Goal: Task Accomplishment & Management: Complete application form

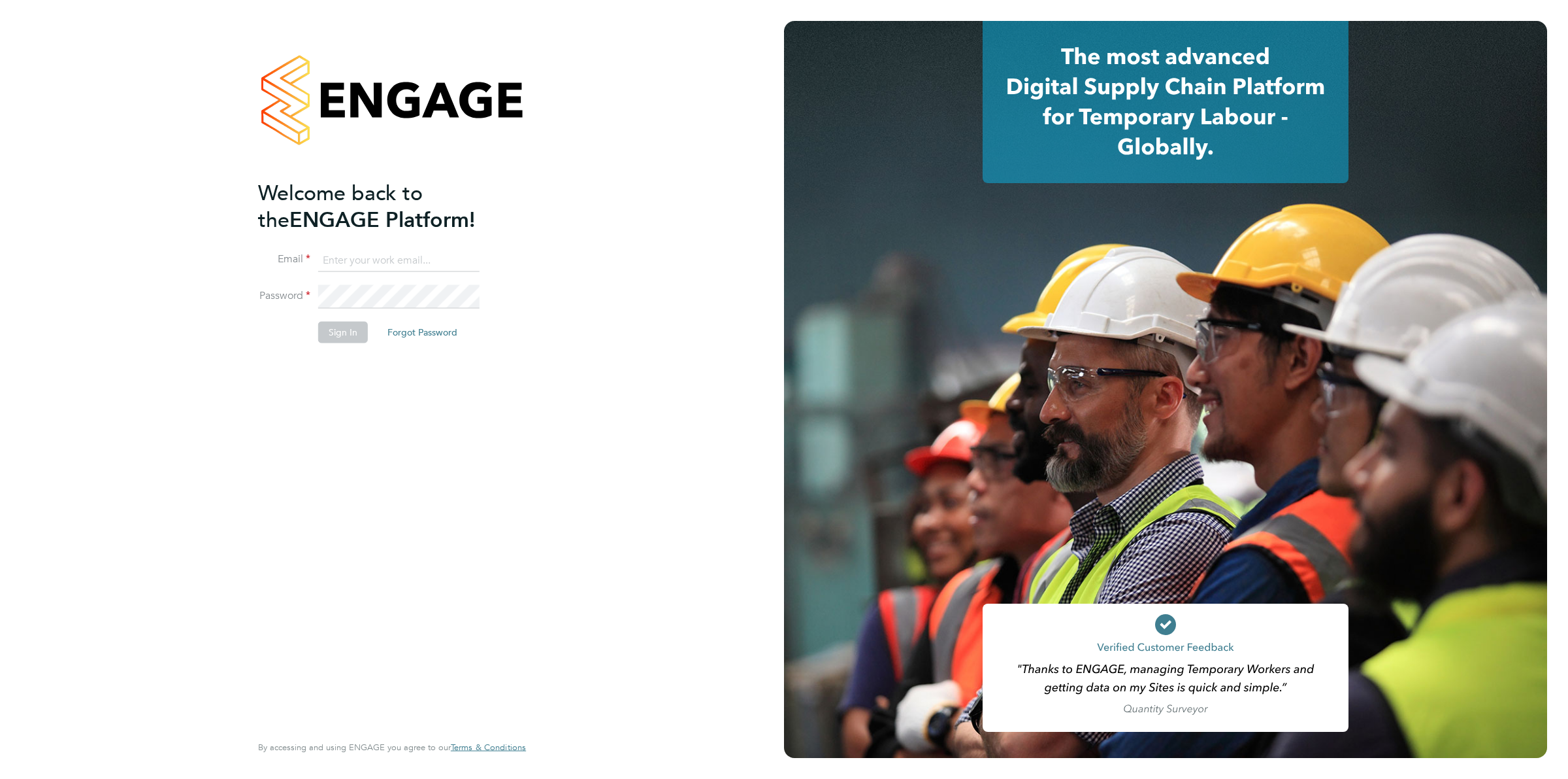
type input "grichardson@fr-group.co.uk"
click at [338, 347] on li "Sign In Forgot Password" at bounding box center [385, 339] width 255 height 34
click at [341, 332] on button "Sign In" at bounding box center [343, 332] width 50 height 21
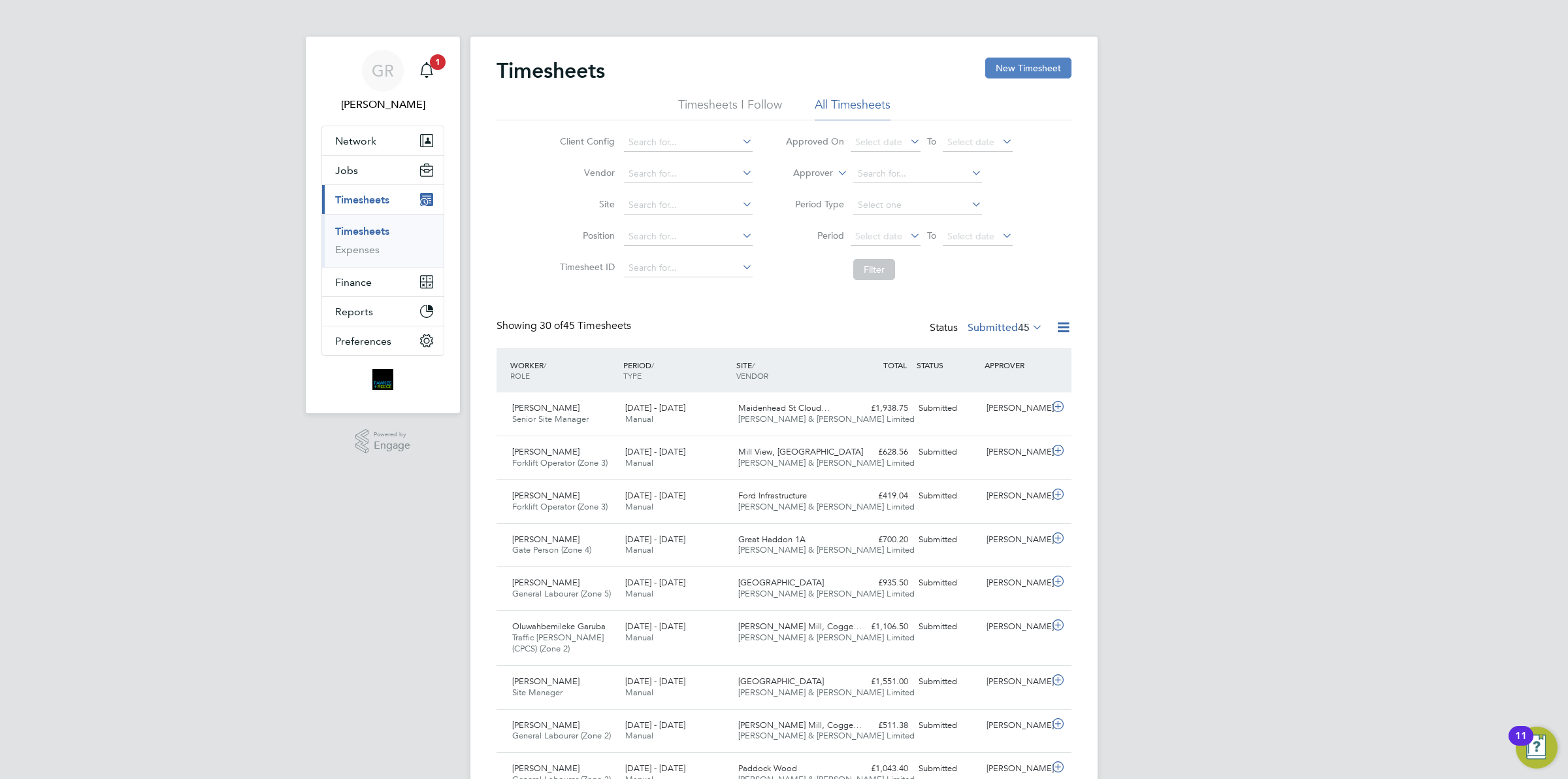
click at [1016, 66] on button "New Timesheet" at bounding box center [1028, 68] width 87 height 21
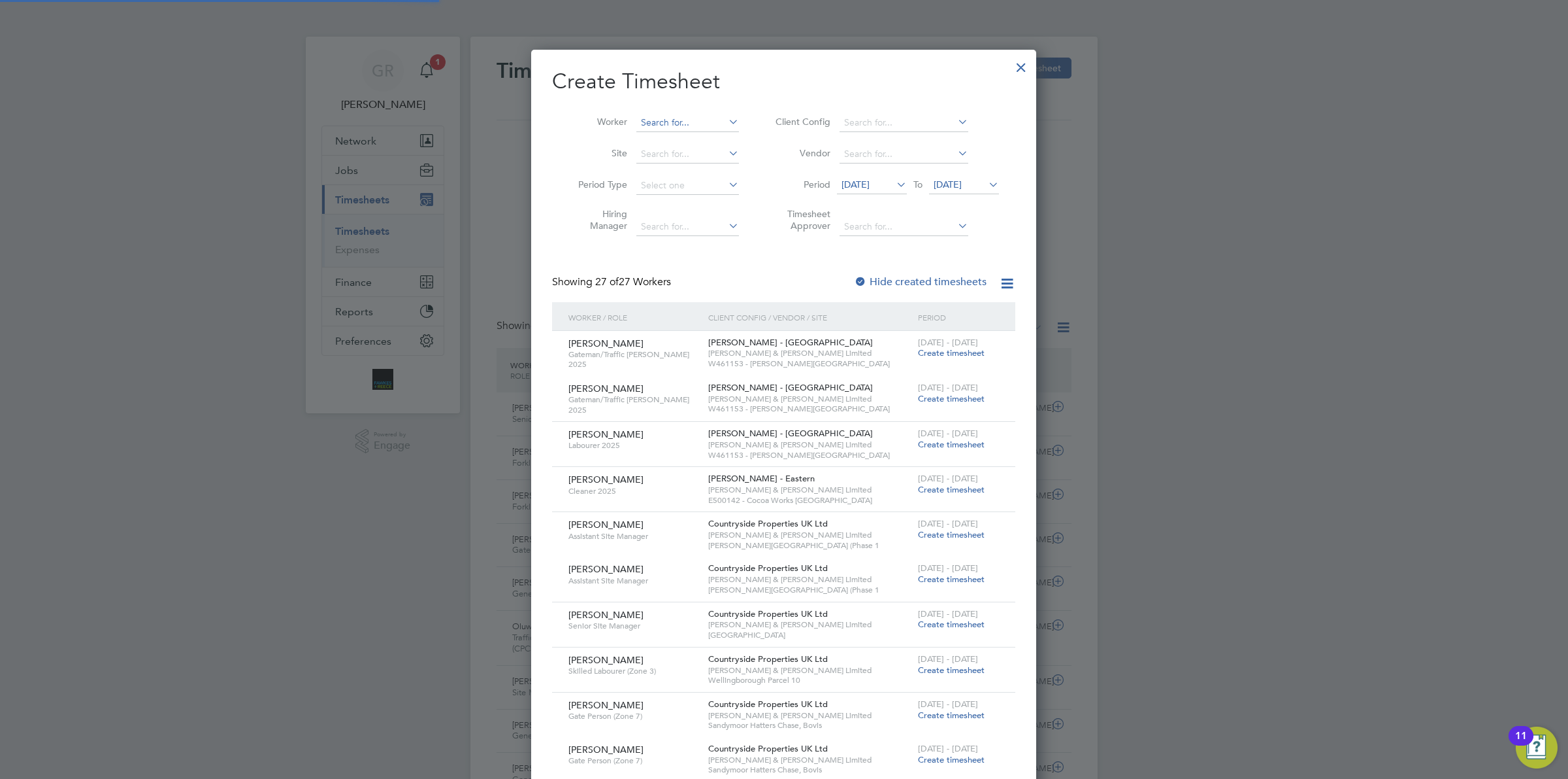
click at [683, 119] on input at bounding box center [688, 122] width 103 height 18
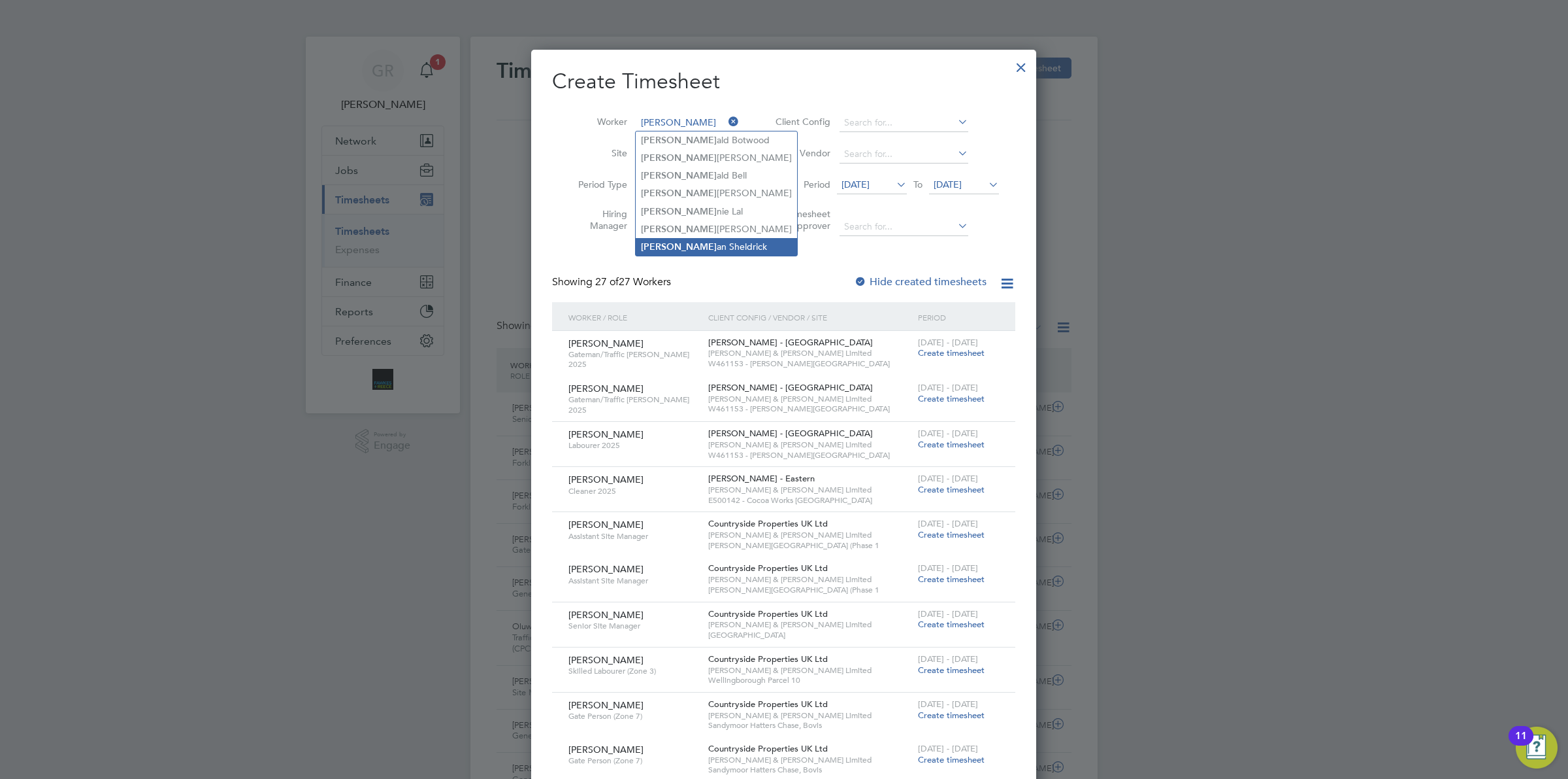
click at [691, 250] on li "Ron an Sheldrick" at bounding box center [716, 246] width 161 height 18
type input "[PERSON_NAME]"
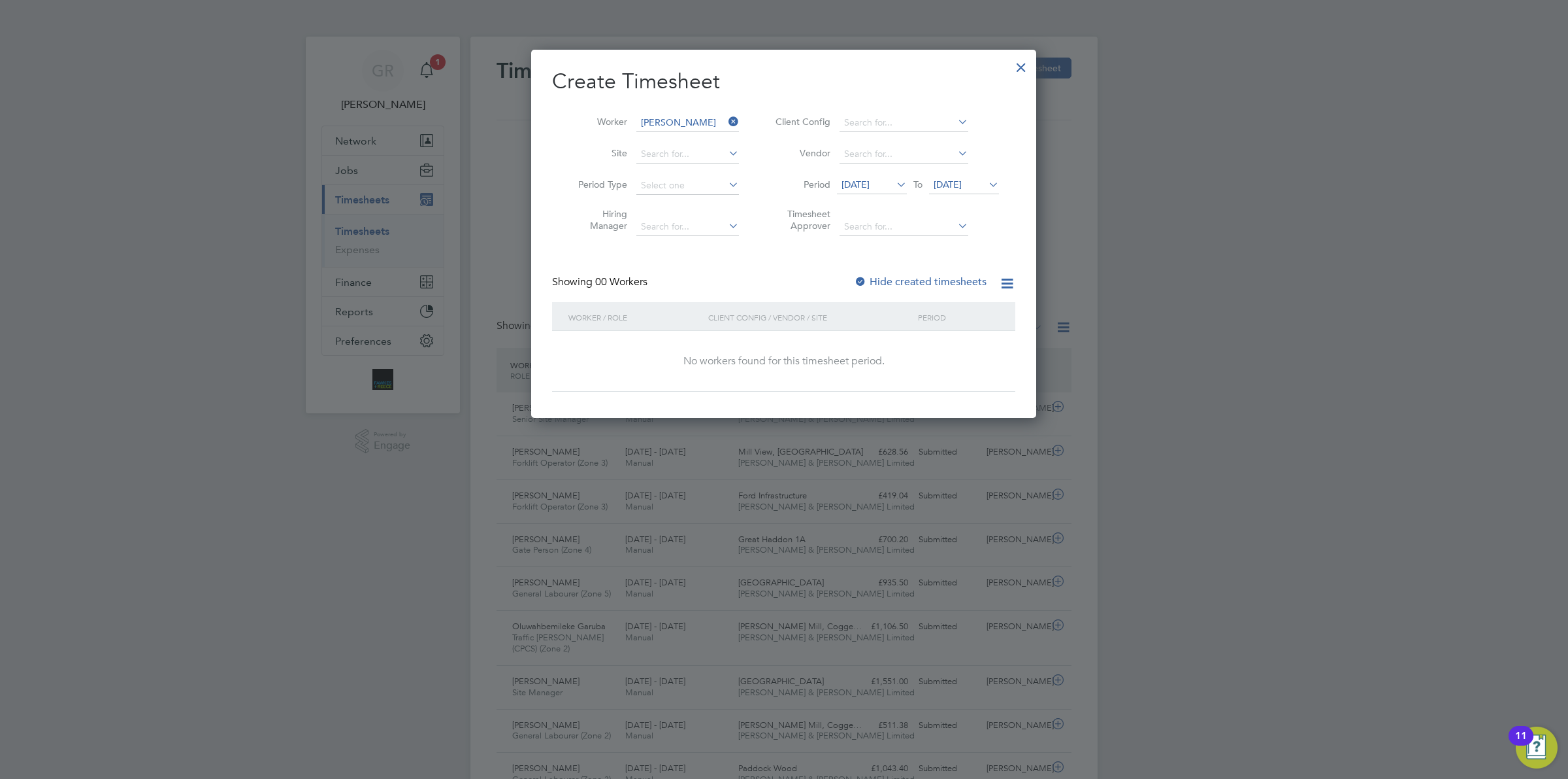
click at [894, 188] on icon at bounding box center [894, 184] width 0 height 18
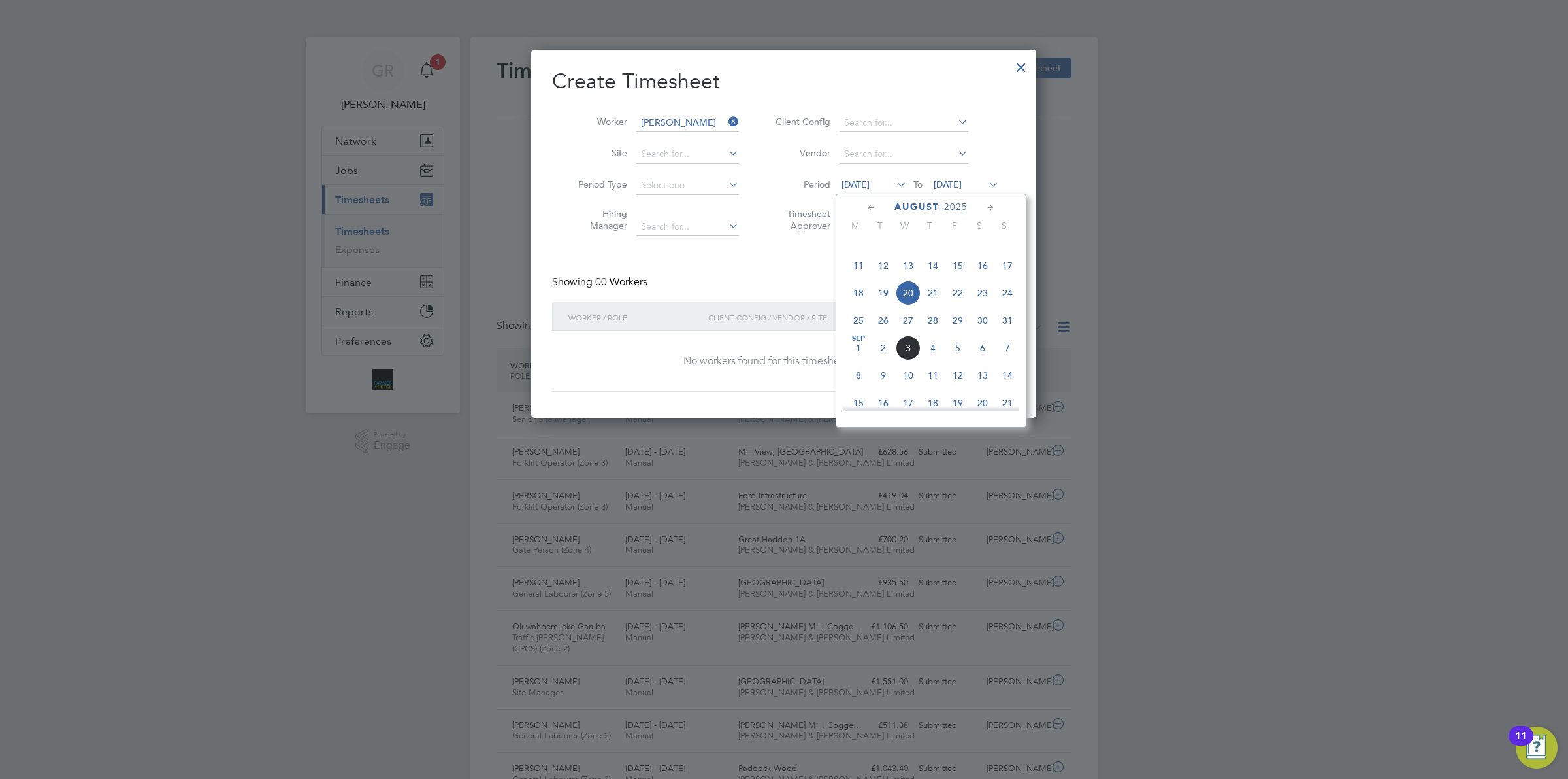
click at [860, 333] on span "25" at bounding box center [859, 320] width 25 height 25
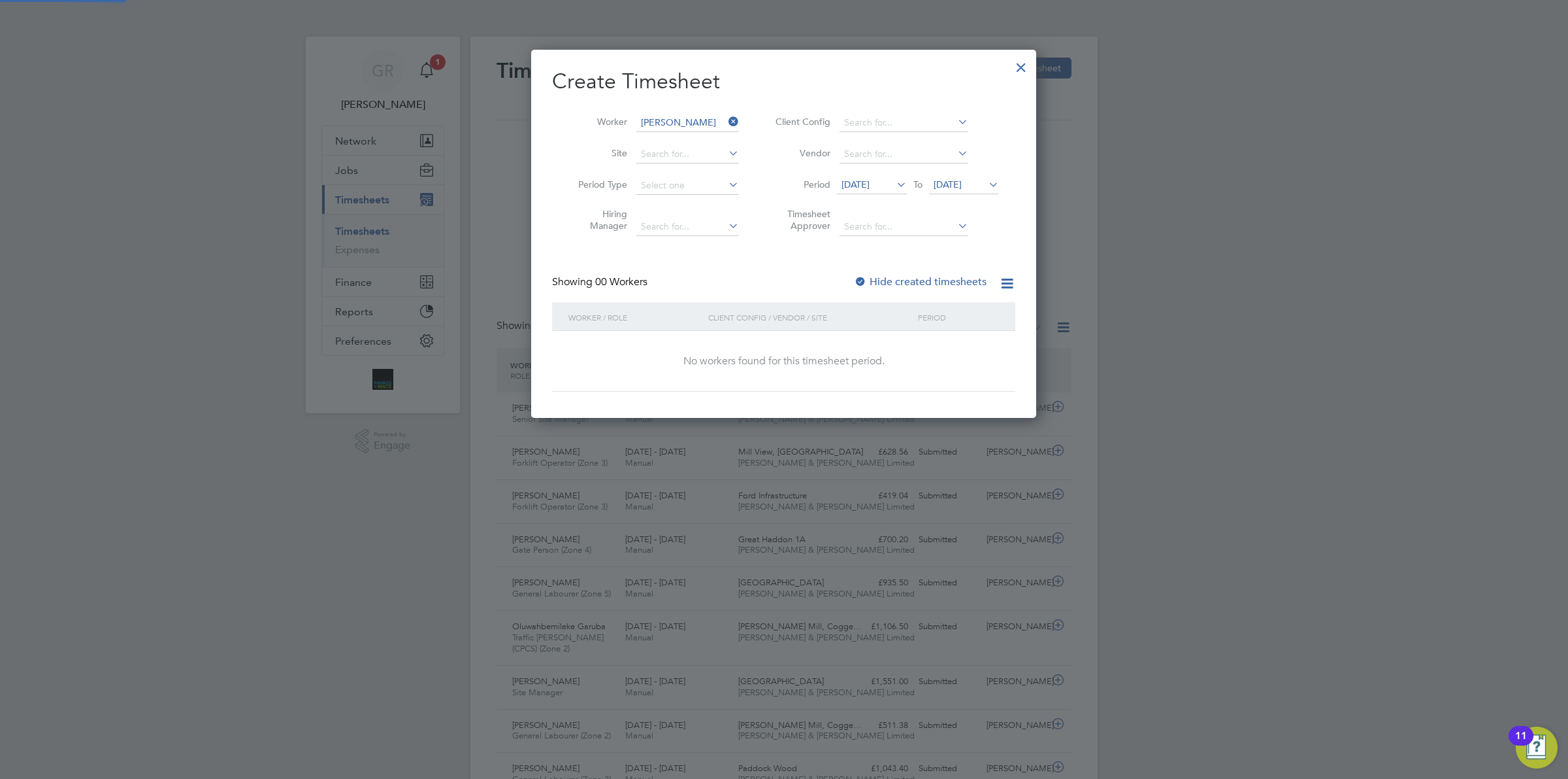
click at [952, 180] on span "[DATE]" at bounding box center [948, 184] width 28 height 12
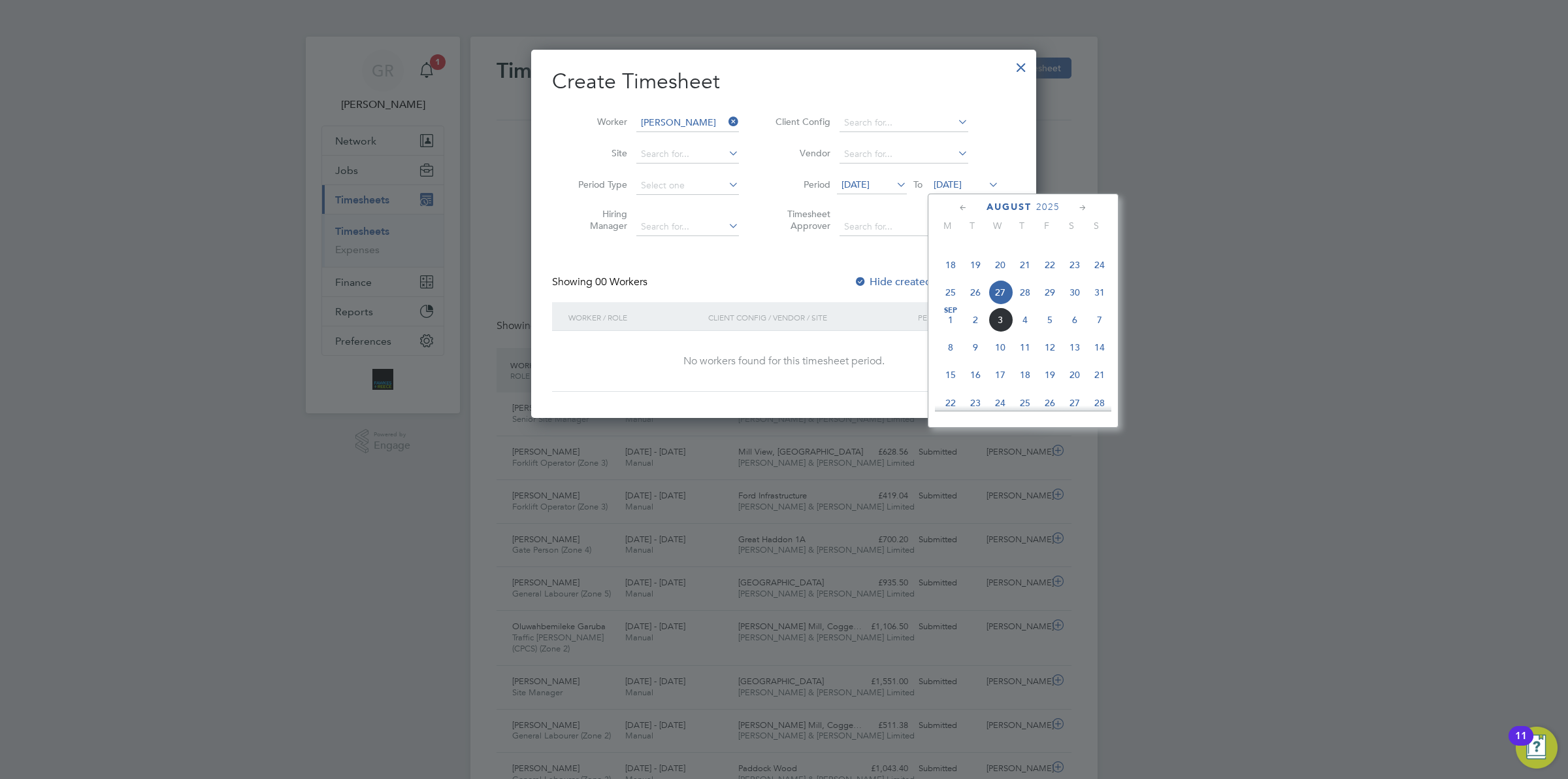
click at [1101, 305] on span "31" at bounding box center [1100, 292] width 25 height 25
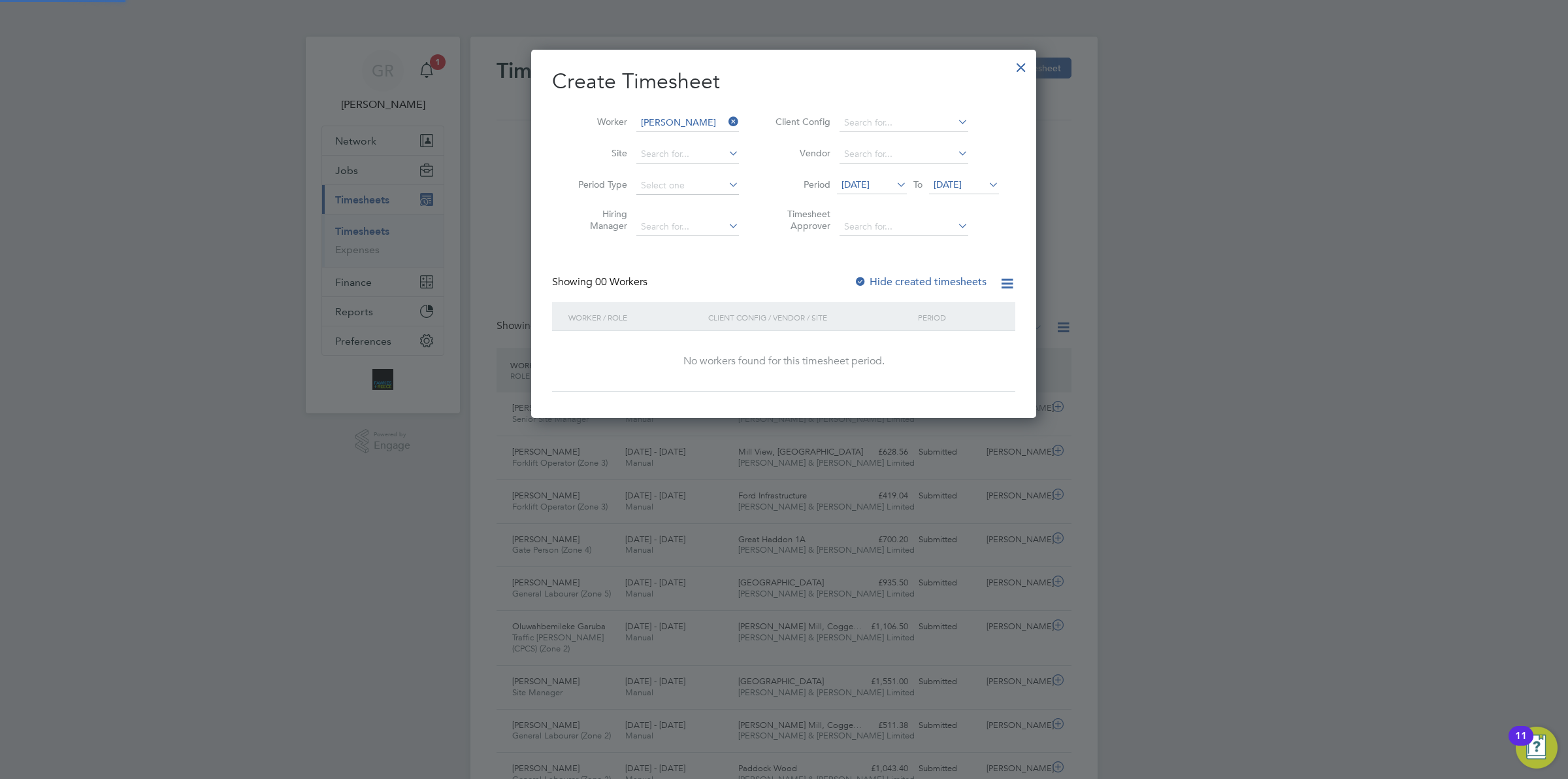
click at [906, 279] on label "Hide created timesheets" at bounding box center [920, 282] width 132 height 13
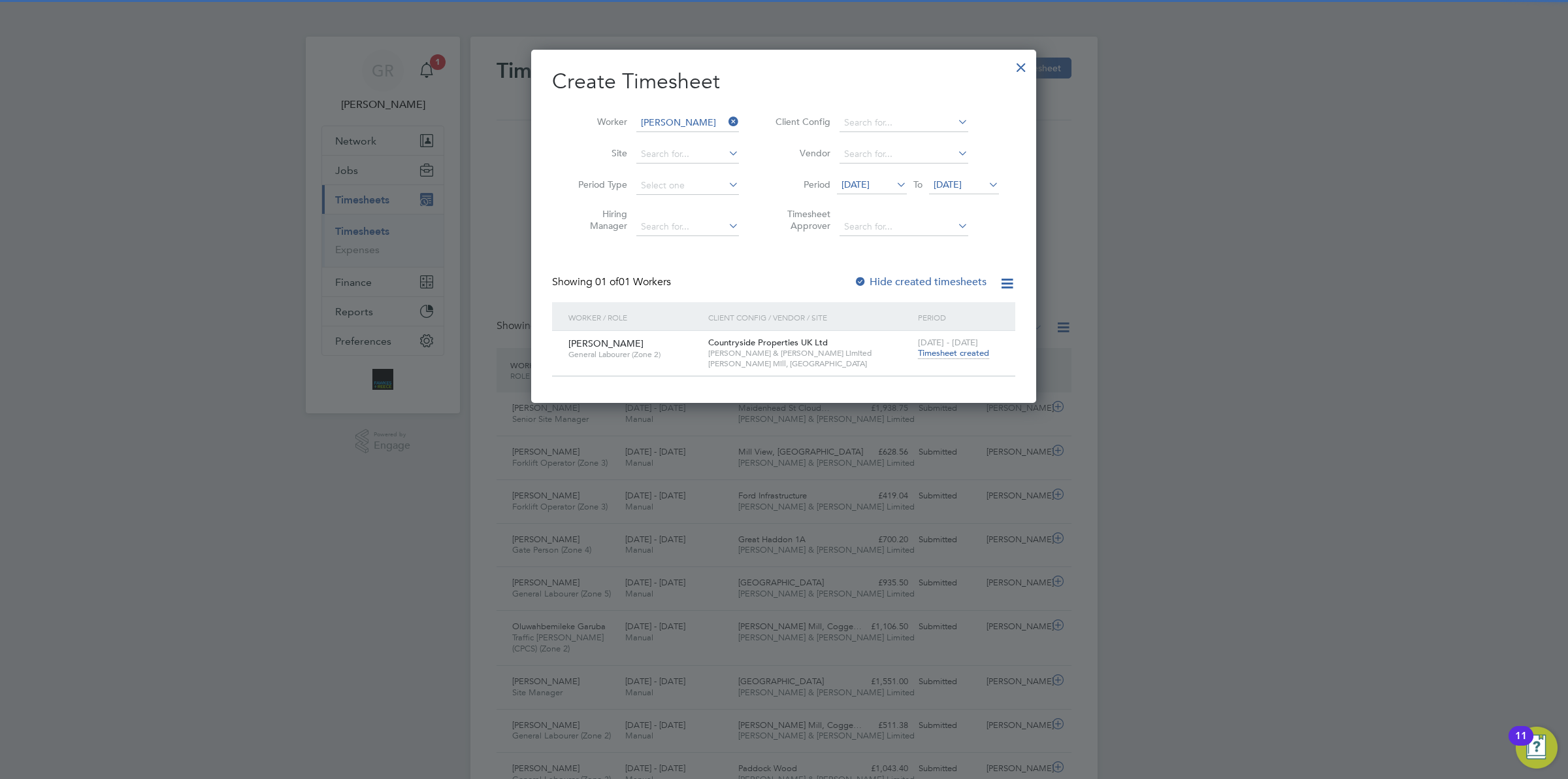
click at [948, 346] on div "25 - 31 Aug 2025 Timesheet created" at bounding box center [959, 348] width 87 height 35
click at [945, 354] on span "Timesheet created" at bounding box center [953, 352] width 71 height 12
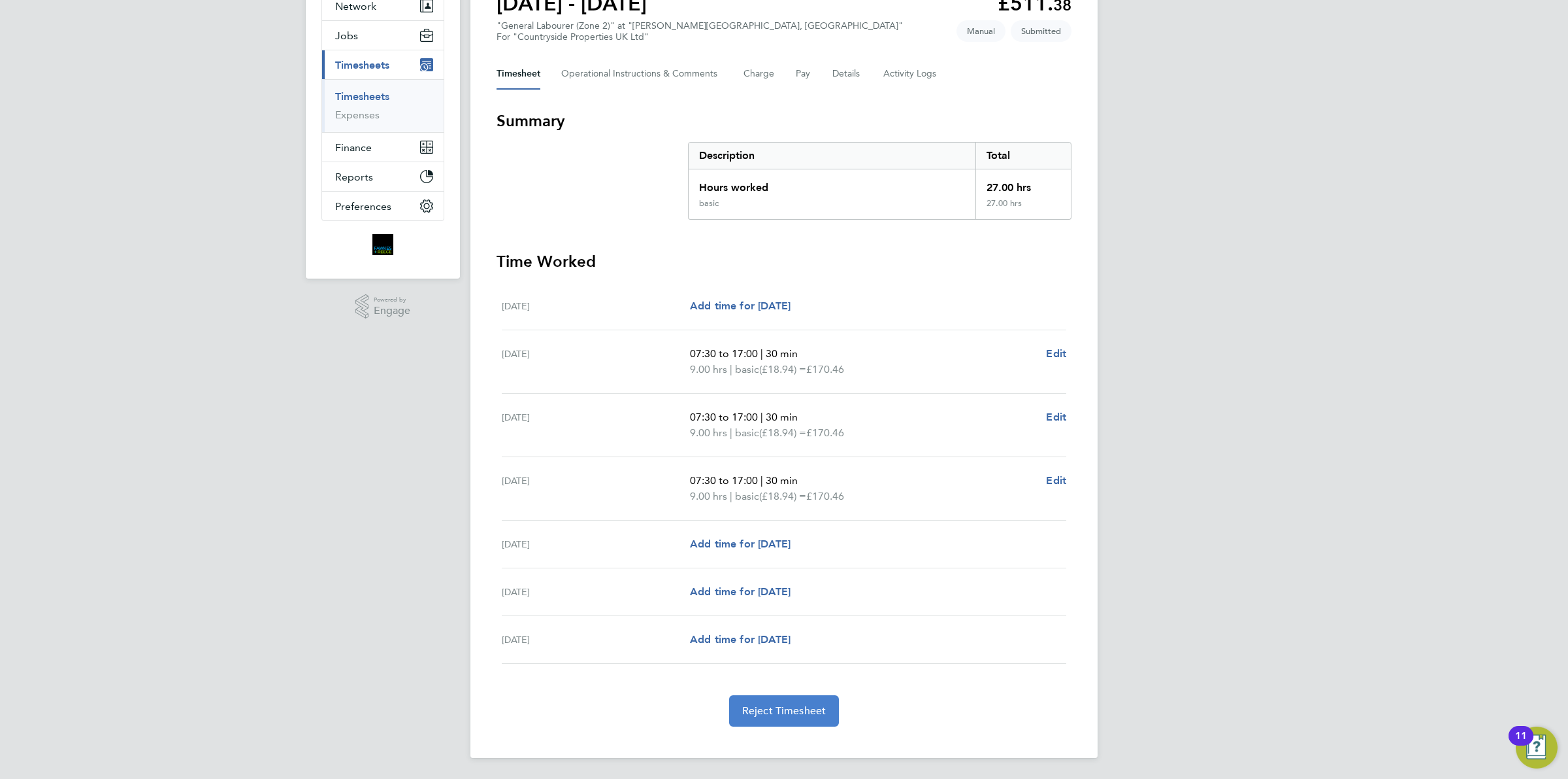
click at [796, 710] on span "Reject Timesheet" at bounding box center [784, 710] width 84 height 13
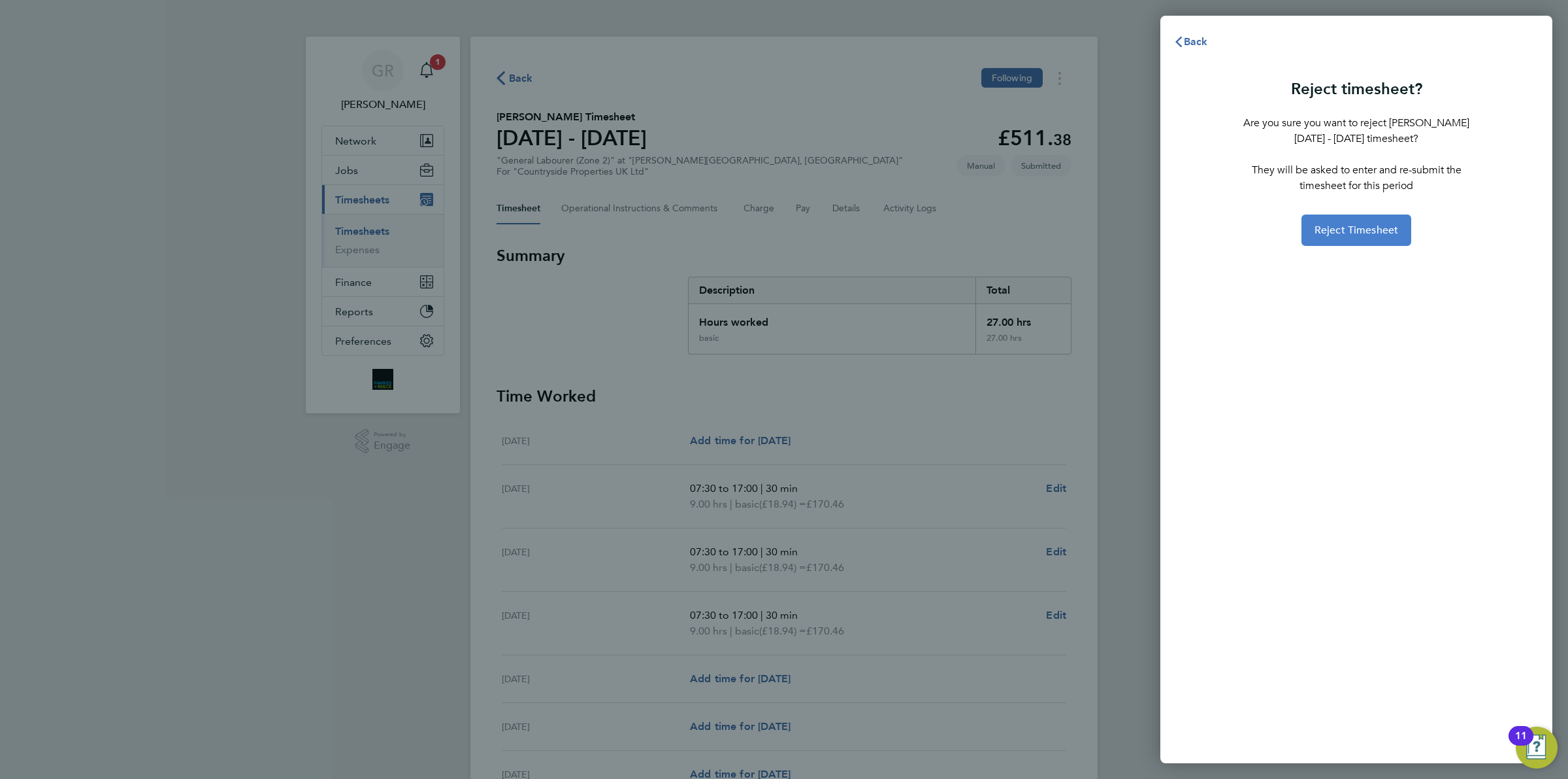
click at [1337, 241] on button "Reject Timesheet" at bounding box center [1357, 230] width 111 height 31
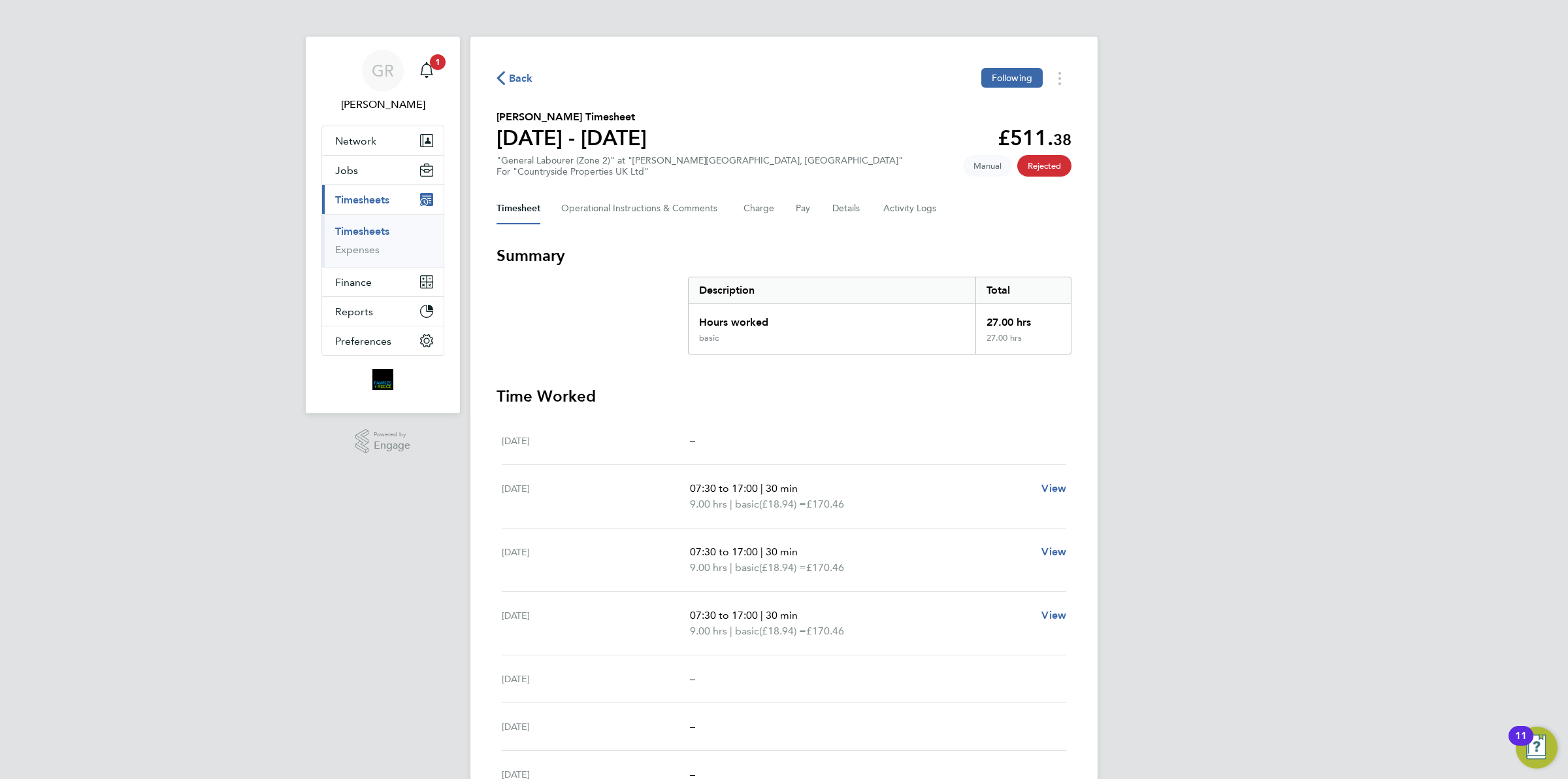
click at [518, 77] on span "Back" at bounding box center [521, 79] width 24 height 16
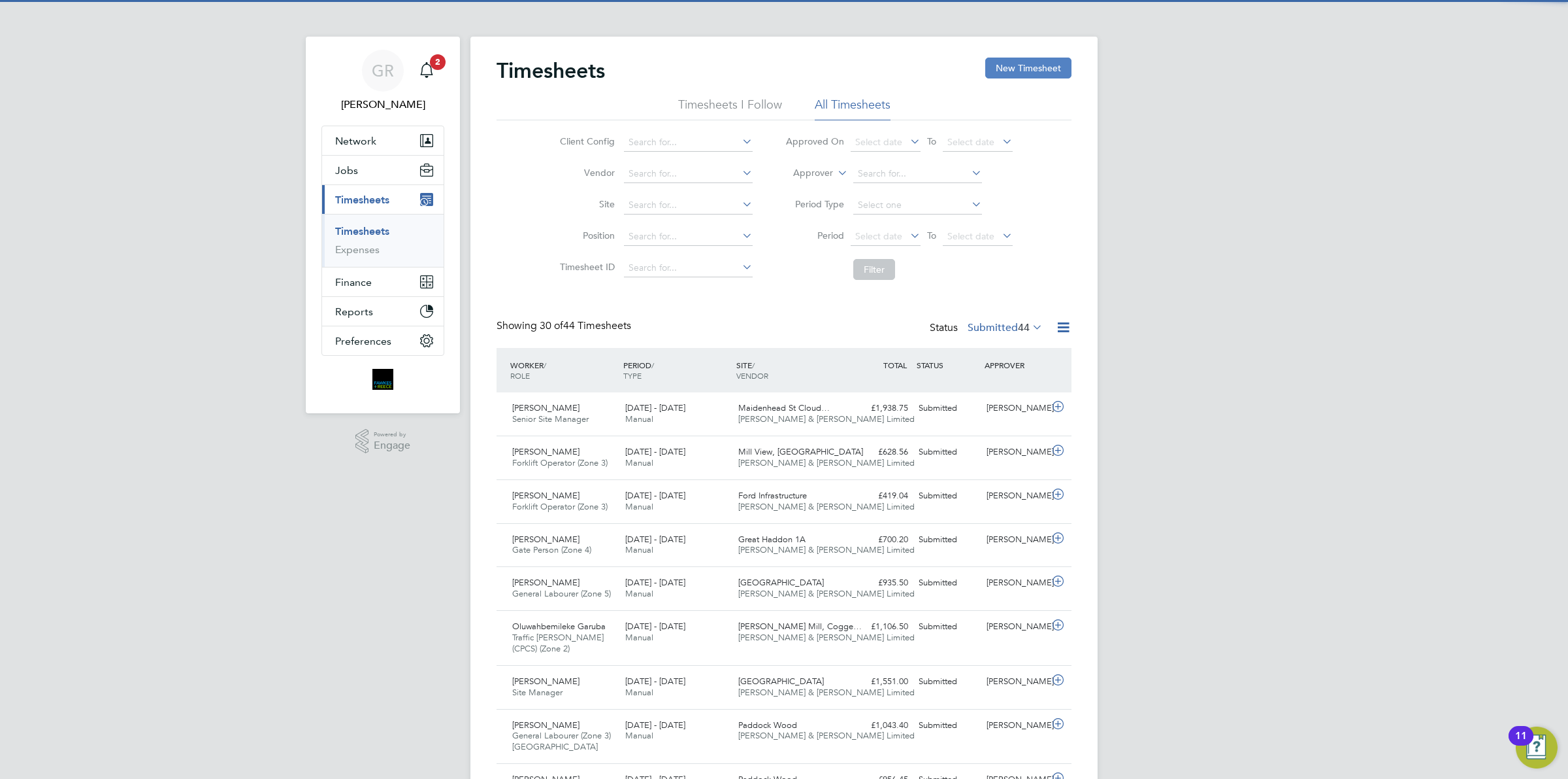
click at [1030, 63] on button "New Timesheet" at bounding box center [1028, 68] width 87 height 21
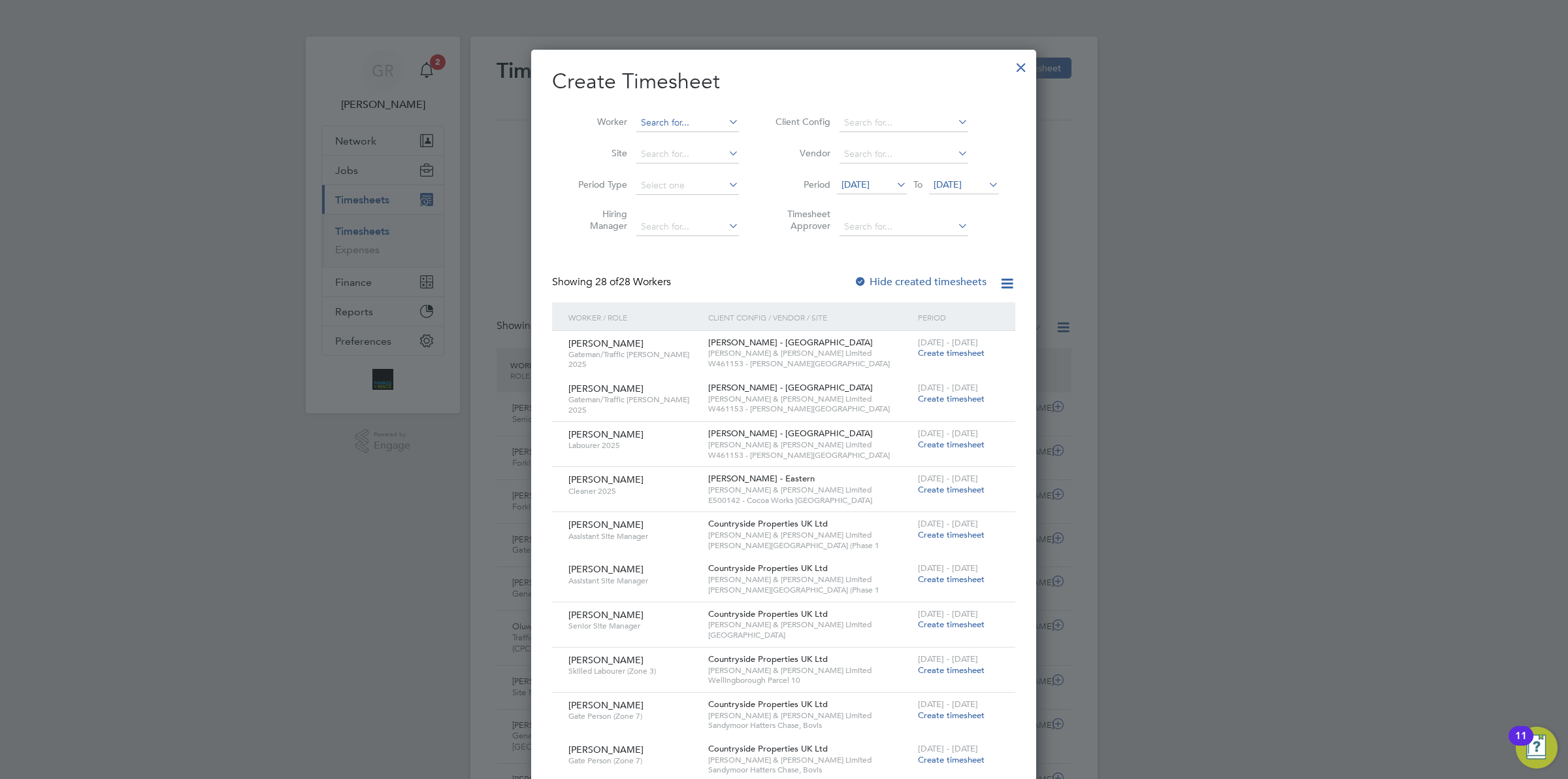
click at [667, 122] on input at bounding box center [688, 122] width 103 height 18
click at [701, 139] on li "[PERSON_NAME]" at bounding box center [697, 140] width 124 height 18
type input "[PERSON_NAME]"
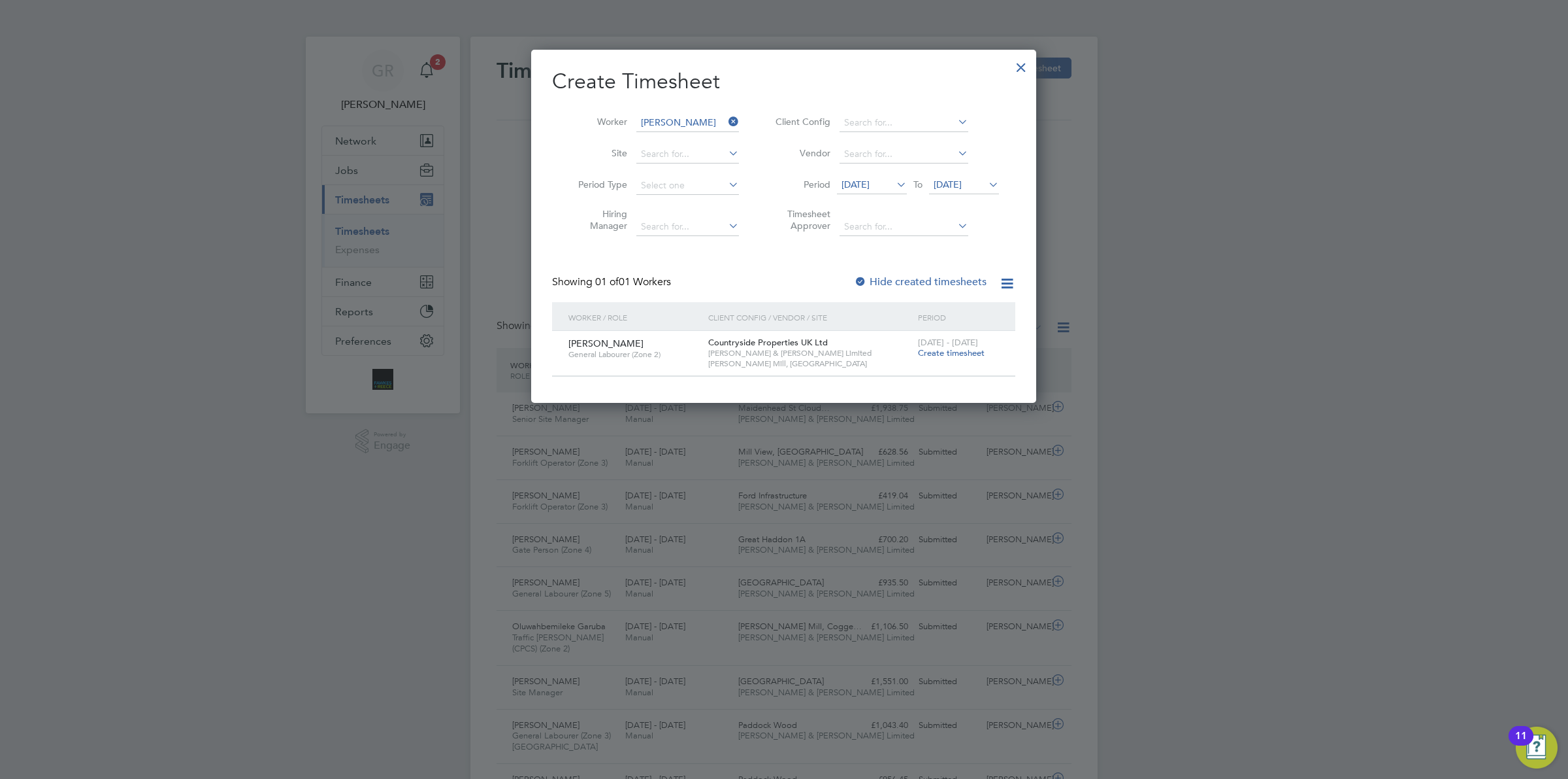
click at [941, 354] on span "Create timesheet" at bounding box center [952, 352] width 67 height 11
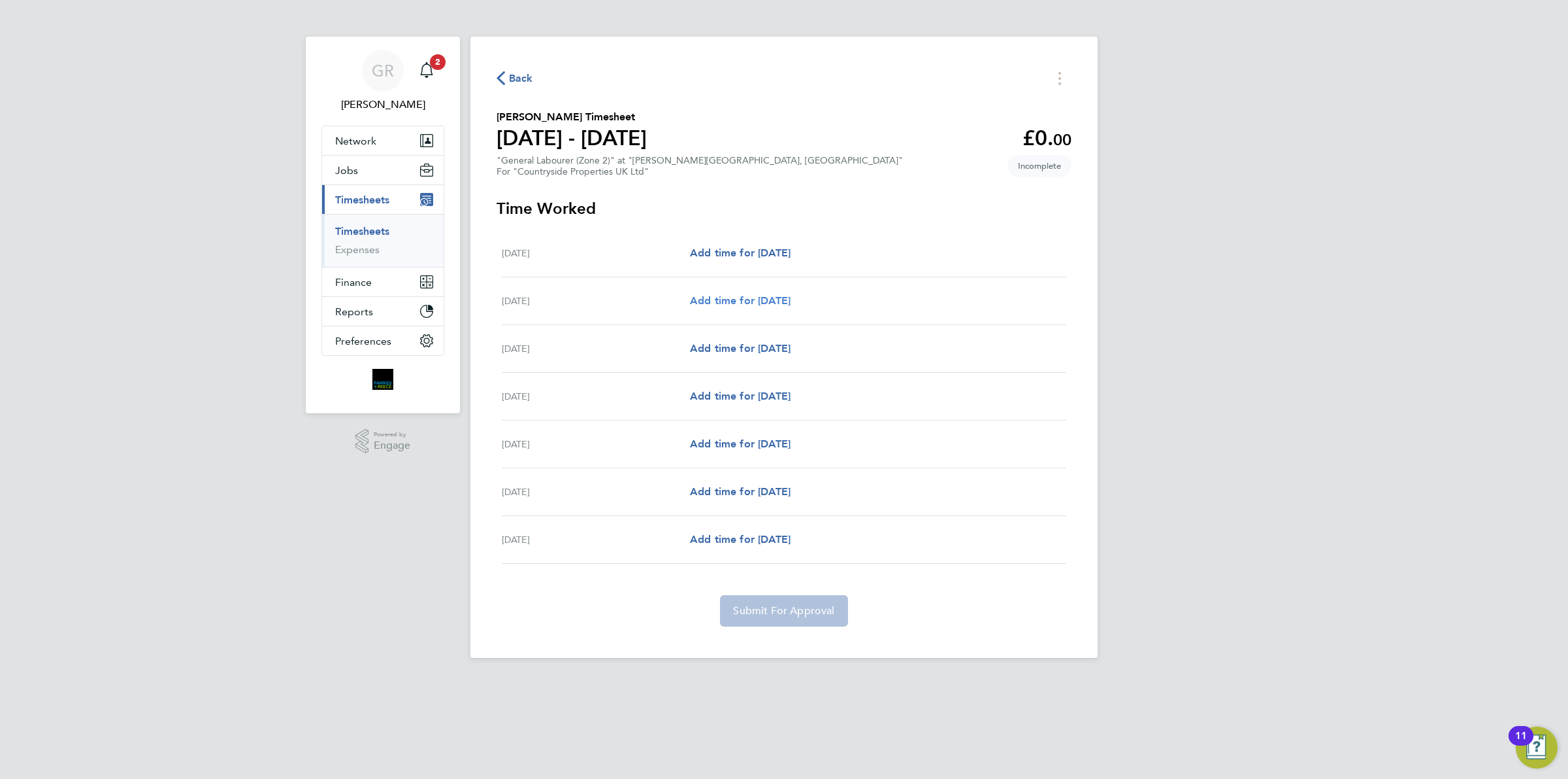
click at [748, 302] on span "Add time for [DATE]" at bounding box center [740, 300] width 101 height 12
select select "30"
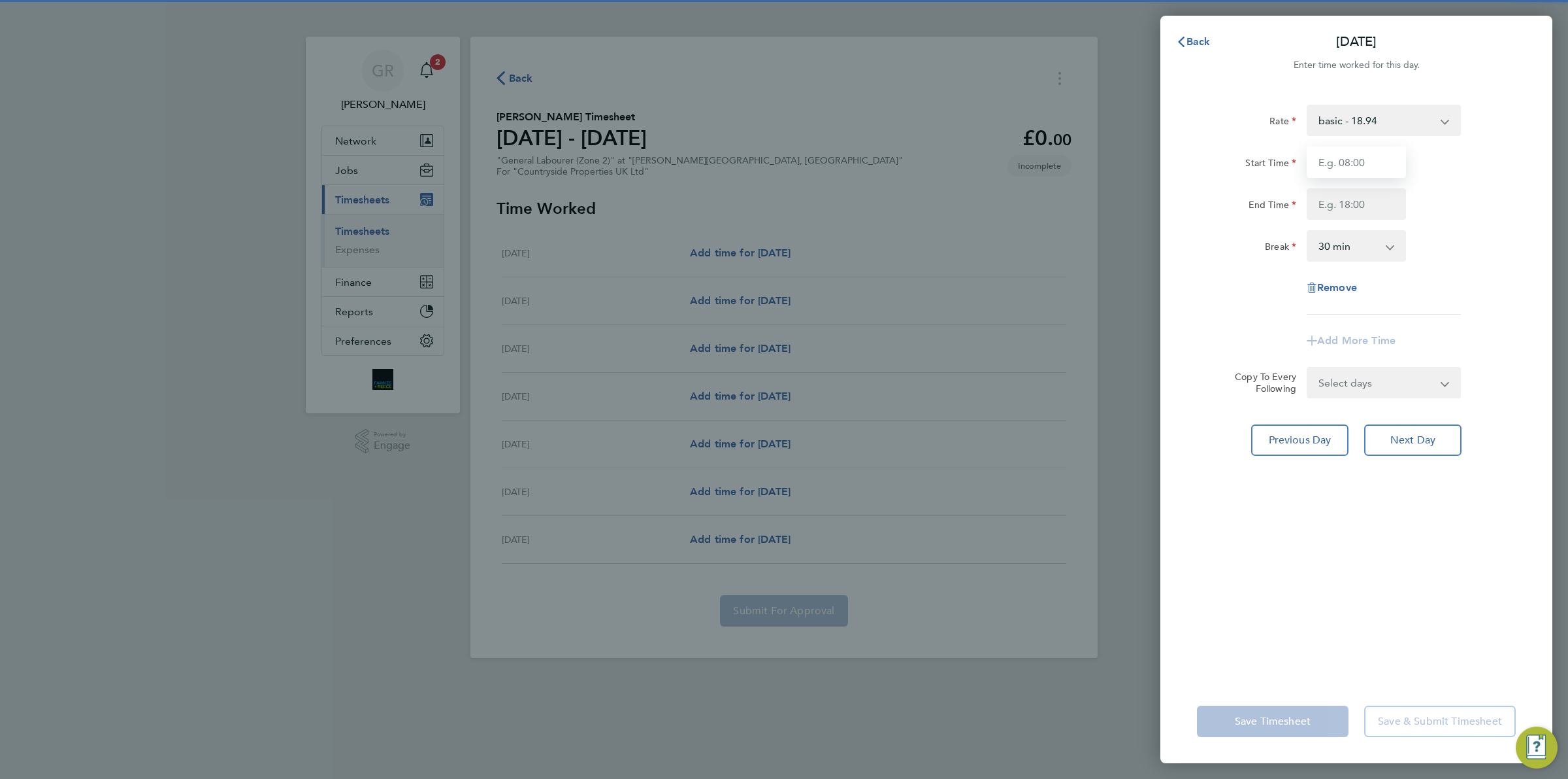
click at [1347, 164] on input "Start Time" at bounding box center [1356, 162] width 99 height 31
type input "07:30"
type input "17:00"
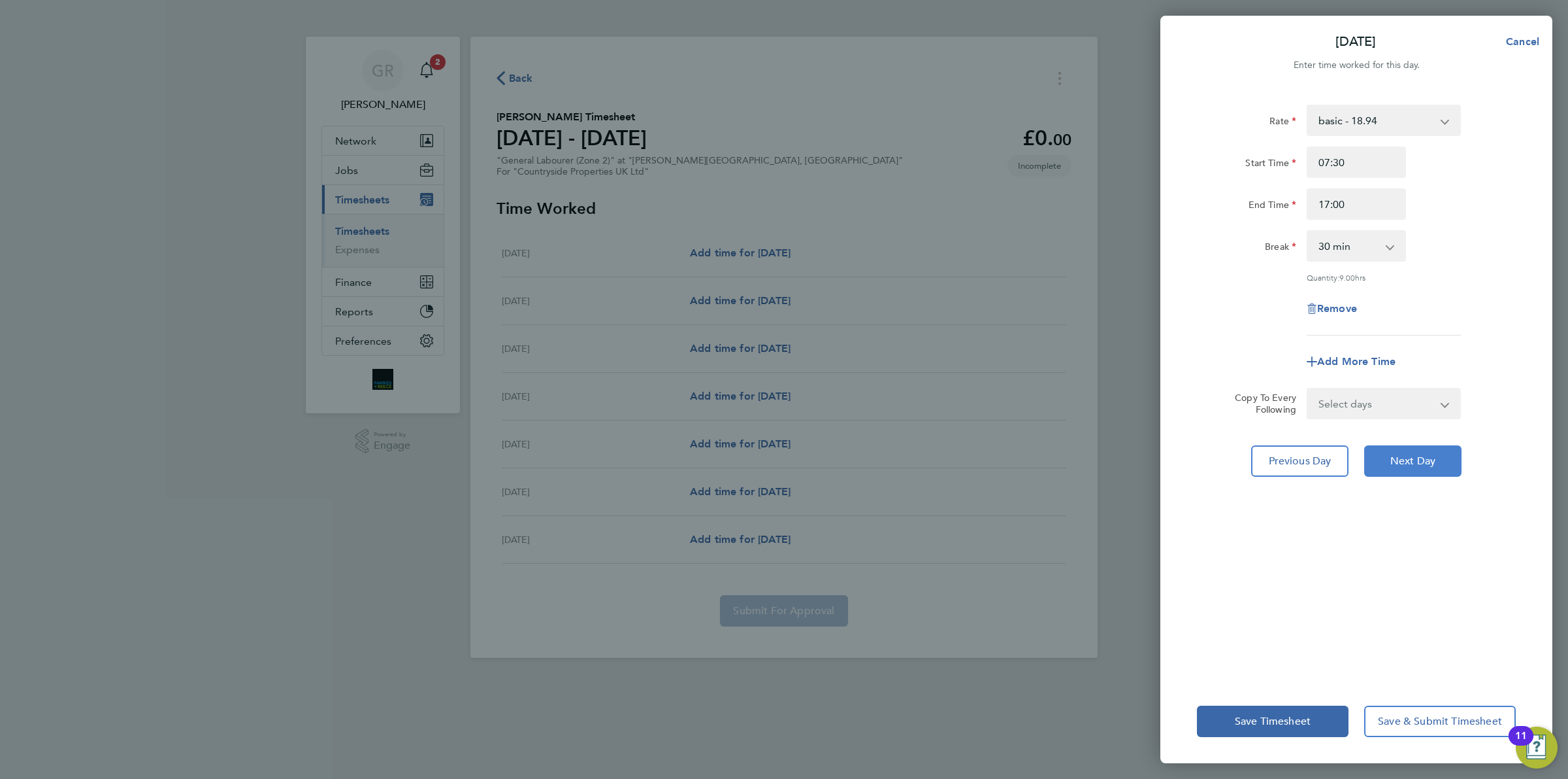
click at [1400, 466] on span "Next Day" at bounding box center [1413, 461] width 45 height 13
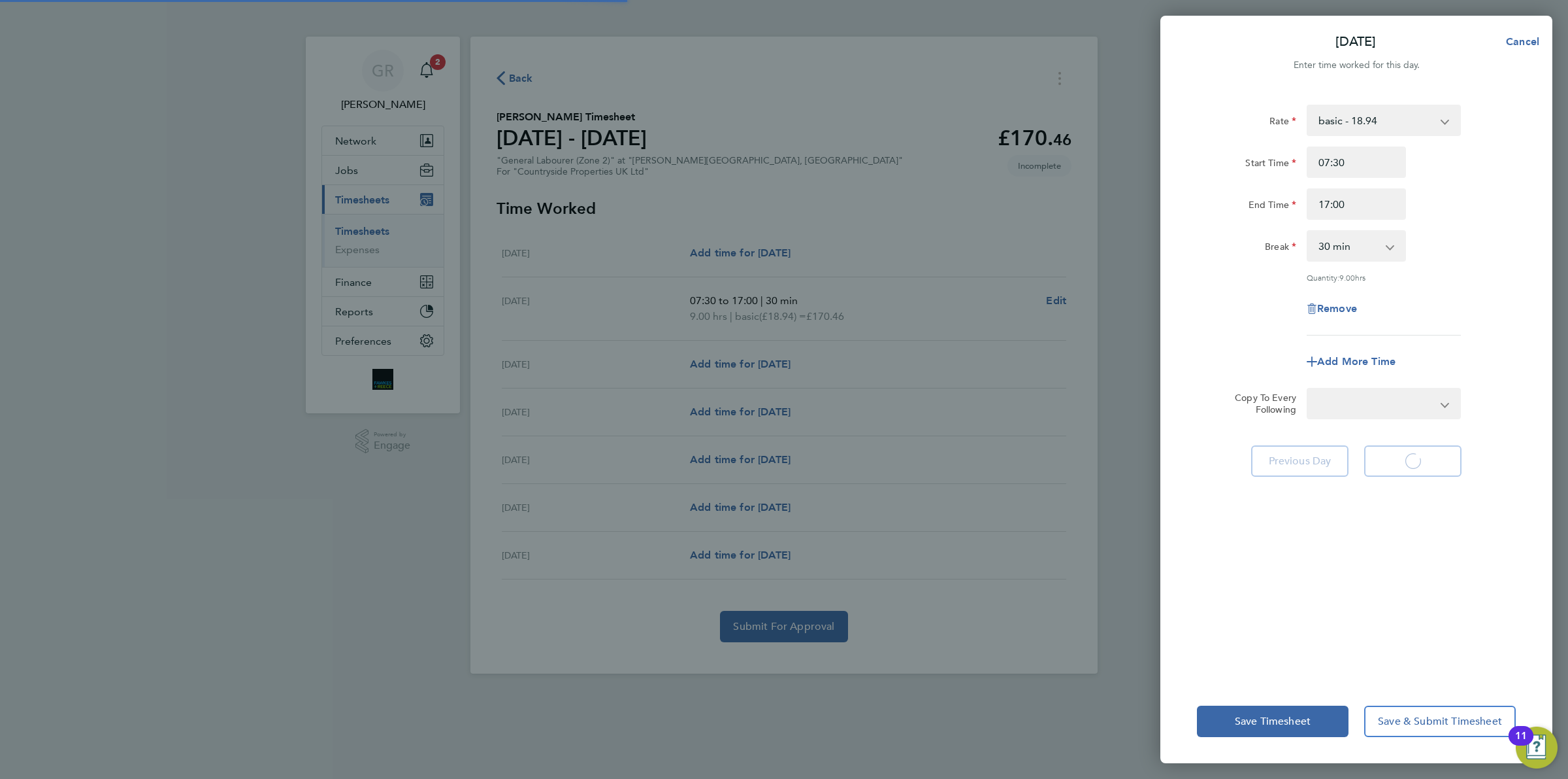
select select "30"
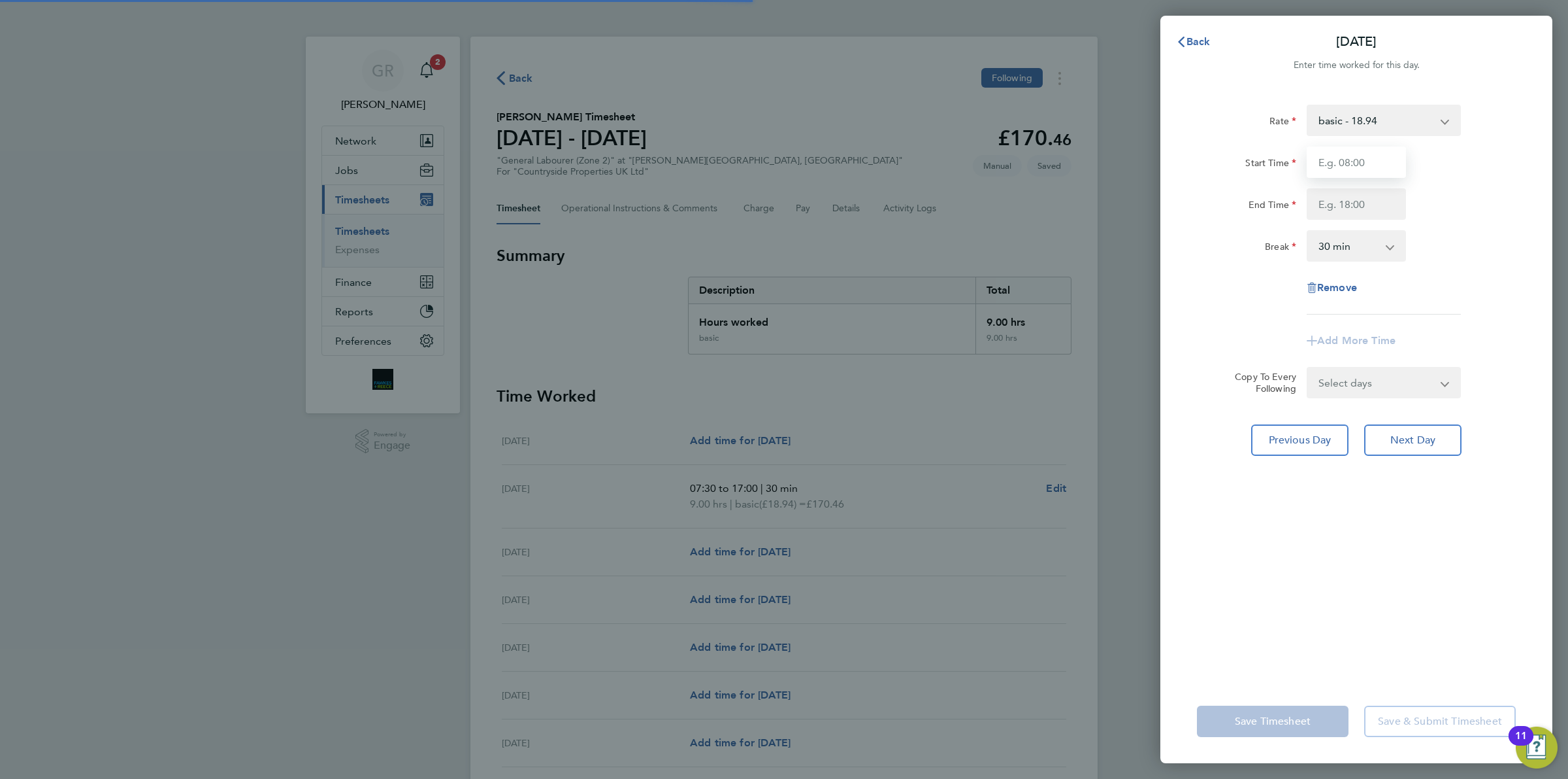
click at [1346, 164] on input "Start Time" at bounding box center [1356, 162] width 99 height 31
type input "07:30"
type input "17:00"
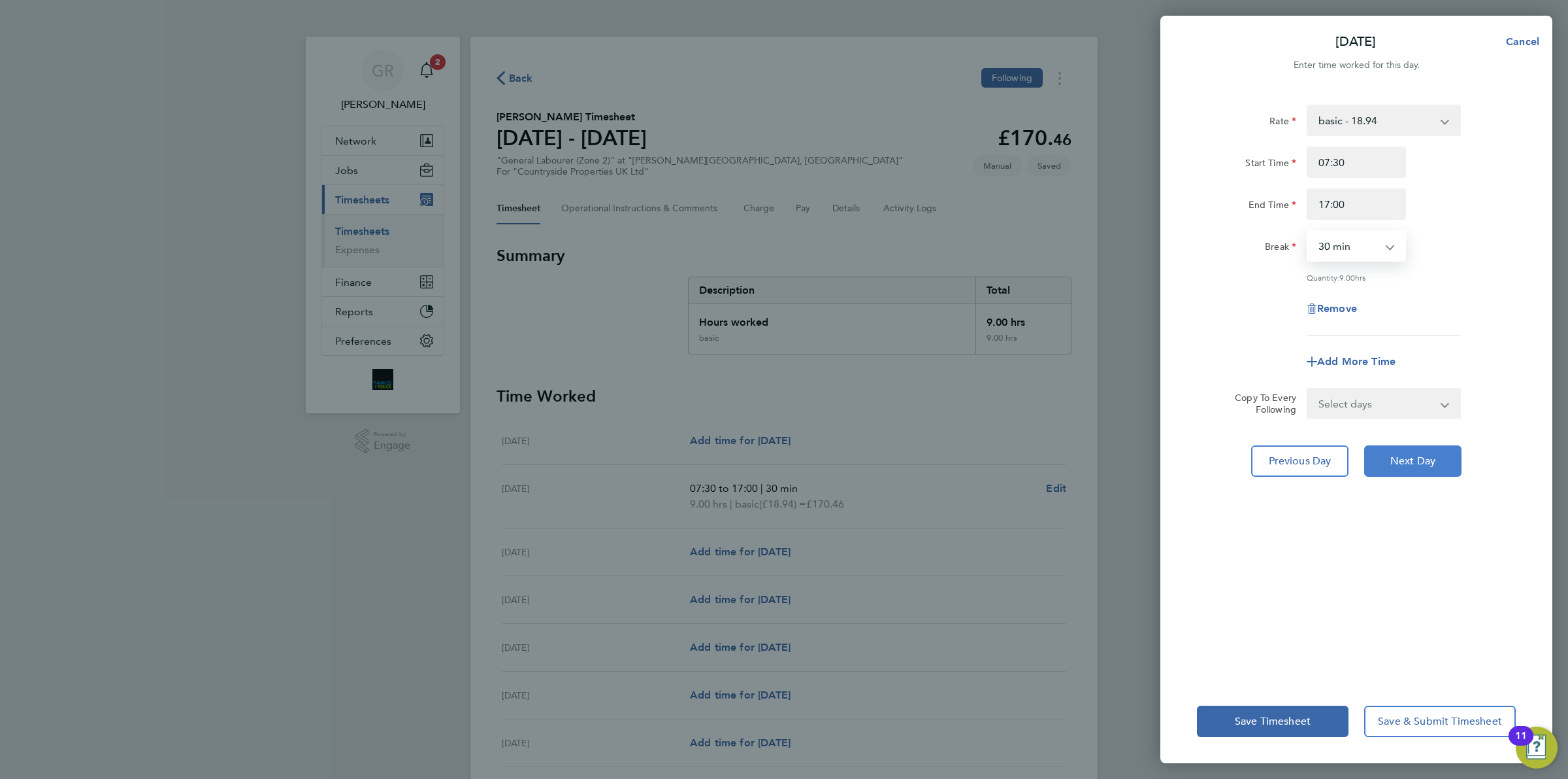
click at [1433, 458] on span "Next Day" at bounding box center [1413, 461] width 45 height 13
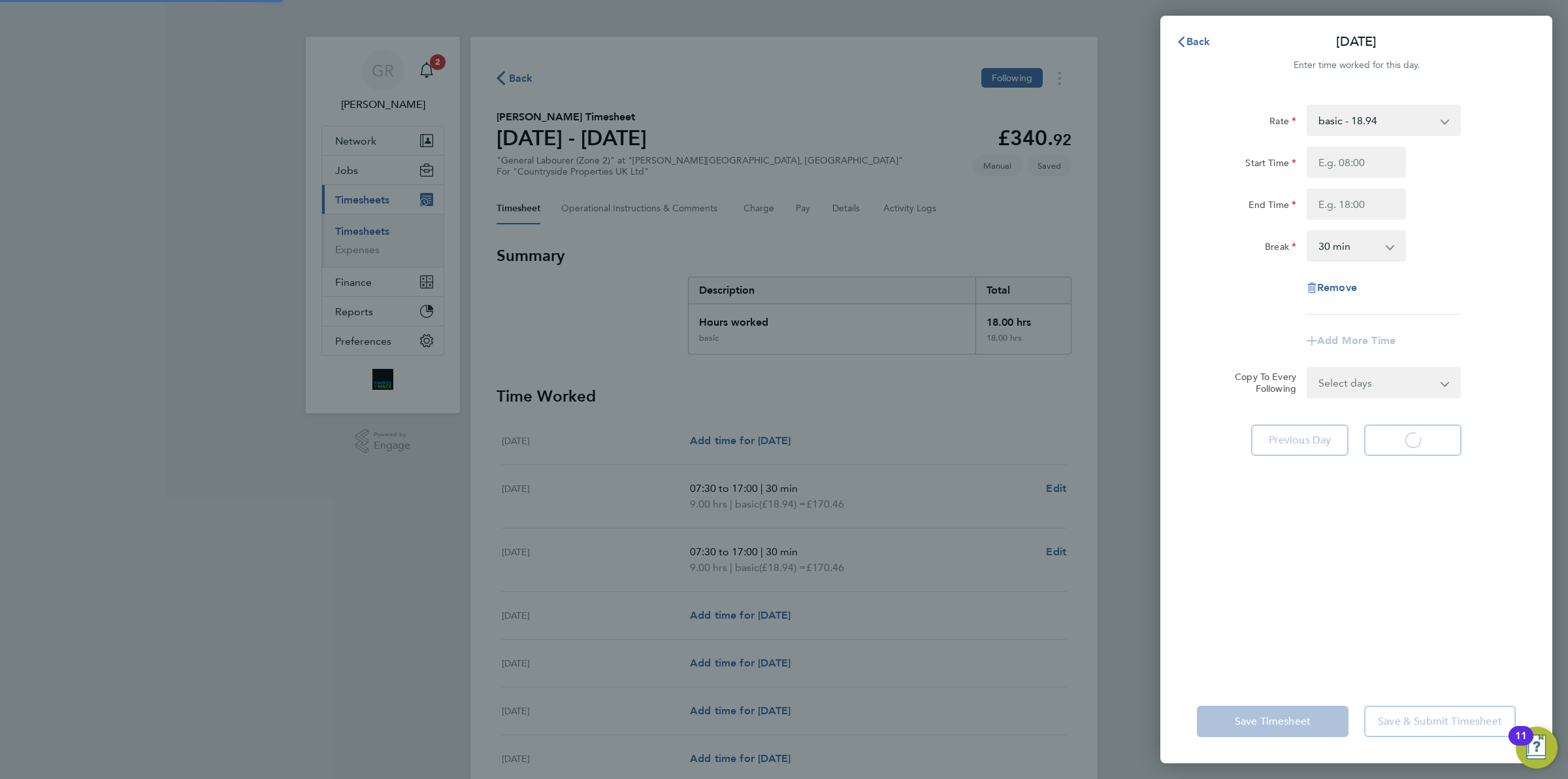
select select "30"
drag, startPoint x: 1356, startPoint y: 168, endPoint x: 1353, endPoint y: 161, distance: 7.6
click at [1353, 161] on input "Start Time" at bounding box center [1356, 162] width 99 height 31
type input "07:30"
type input "17:00"
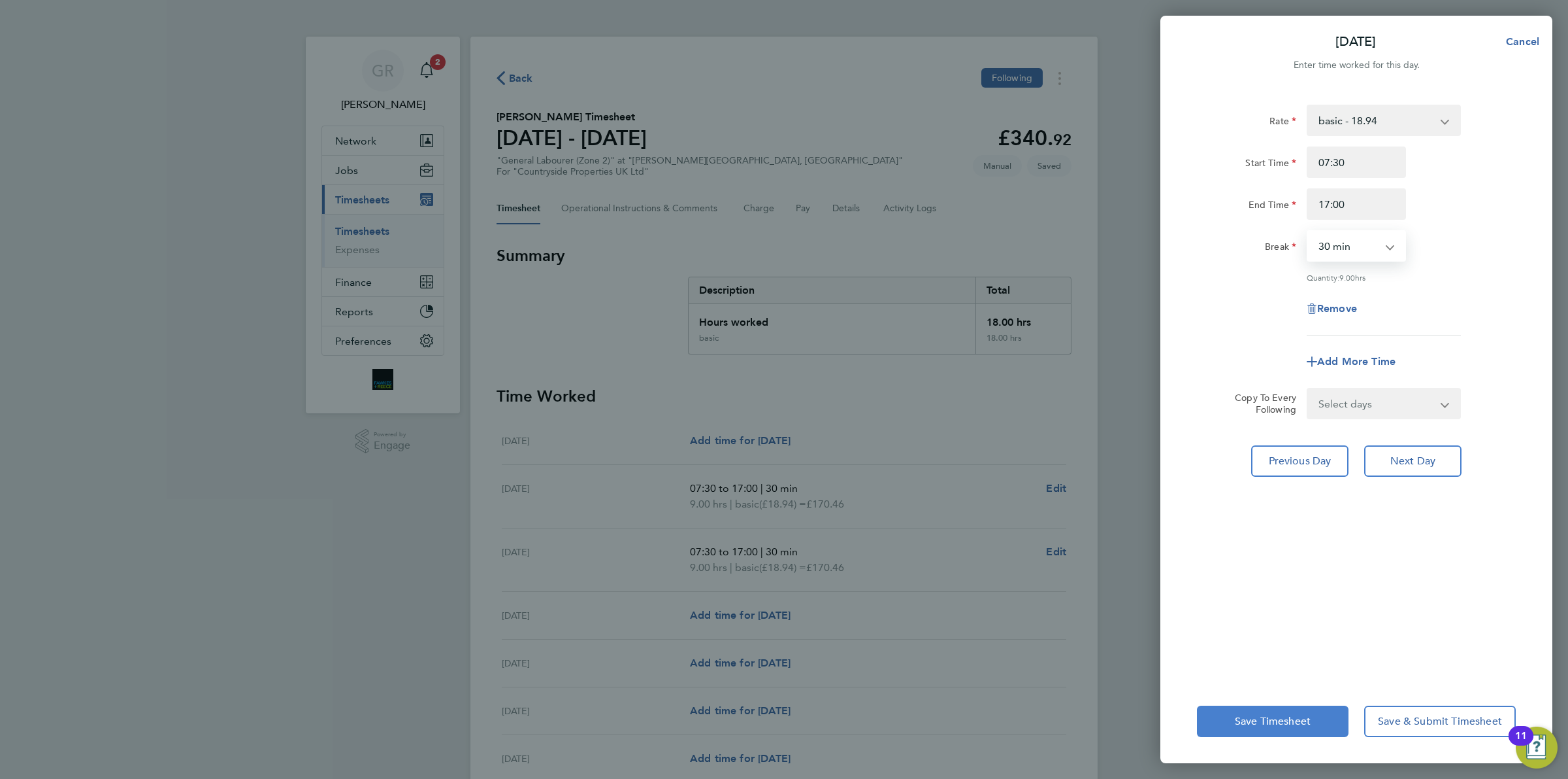
click at [1294, 724] on span "Save Timesheet" at bounding box center [1273, 721] width 76 height 13
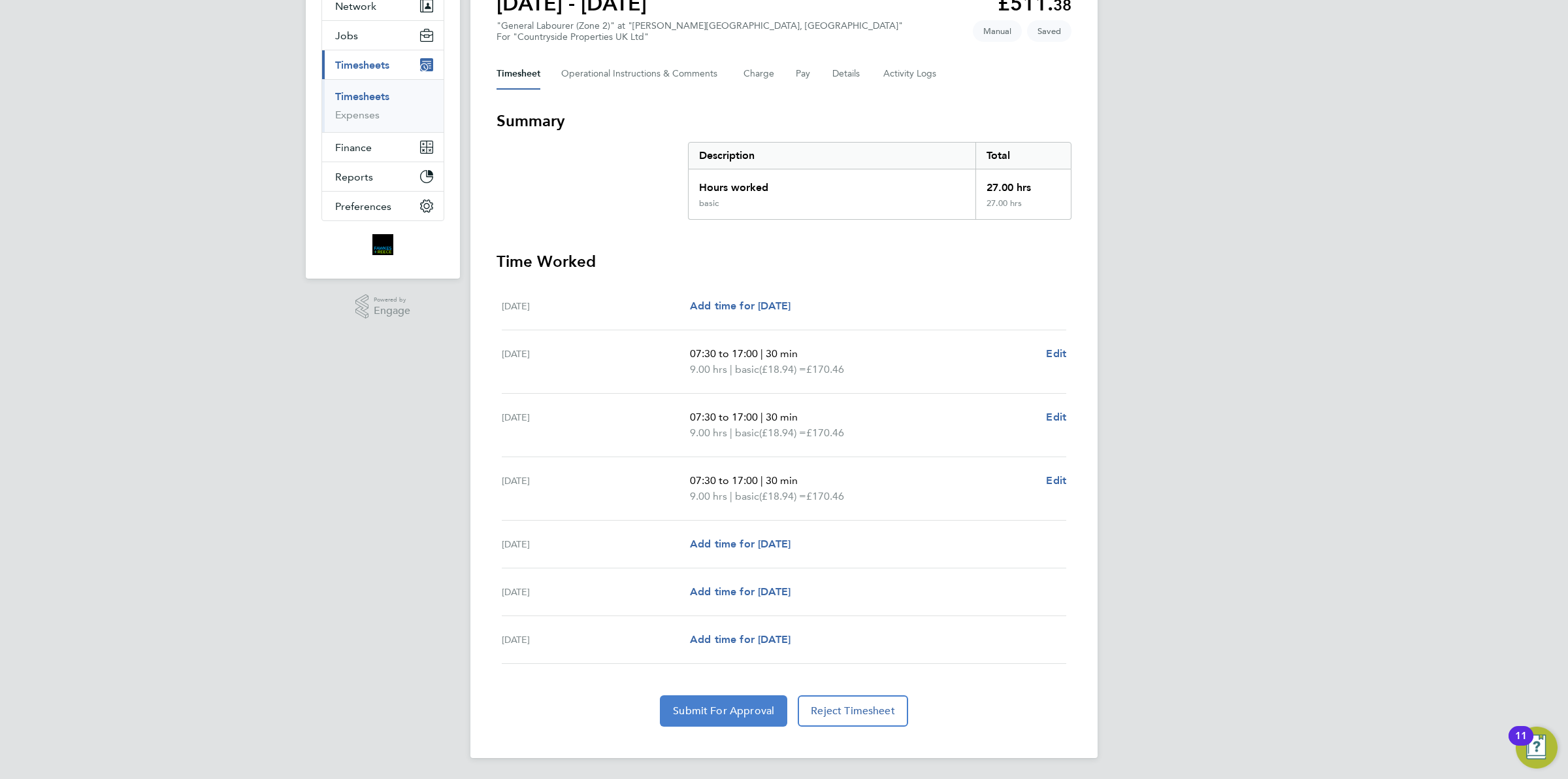
click at [717, 710] on span "Submit For Approval" at bounding box center [724, 710] width 101 height 13
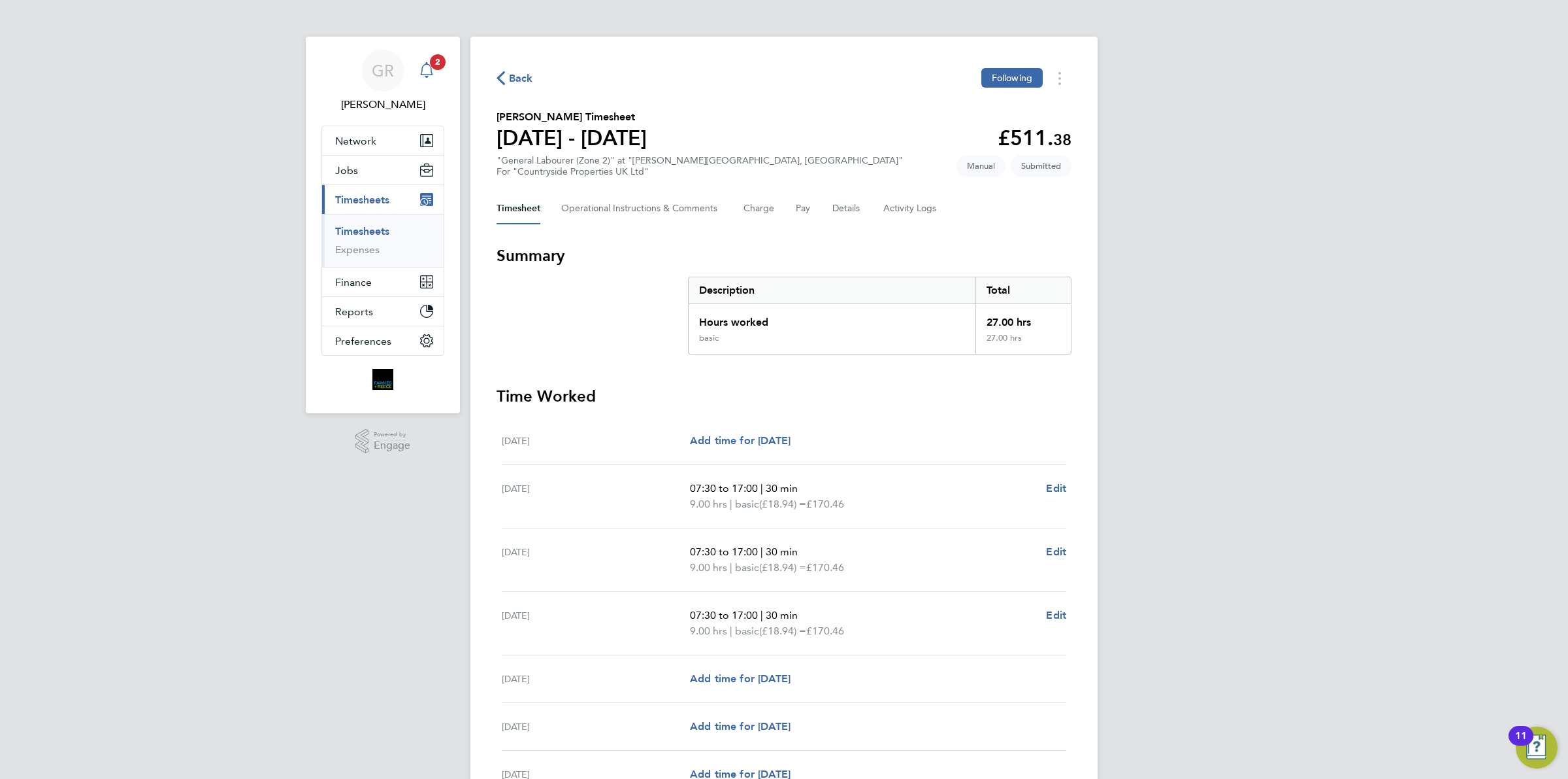
click at [435, 64] on span "2" at bounding box center [438, 62] width 16 height 16
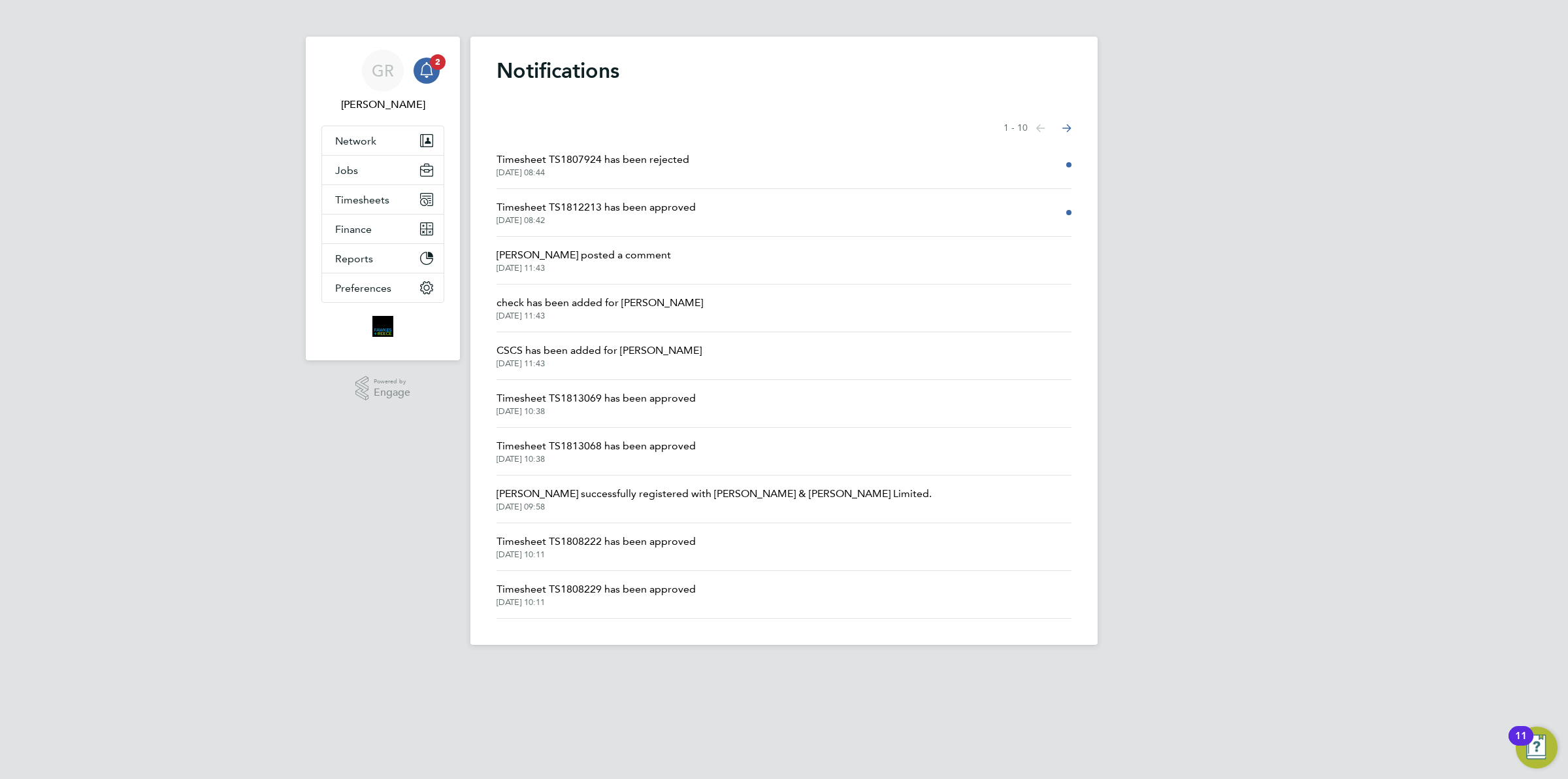
click at [592, 207] on span "Timesheet TS1812213 has been approved" at bounding box center [596, 207] width 200 height 16
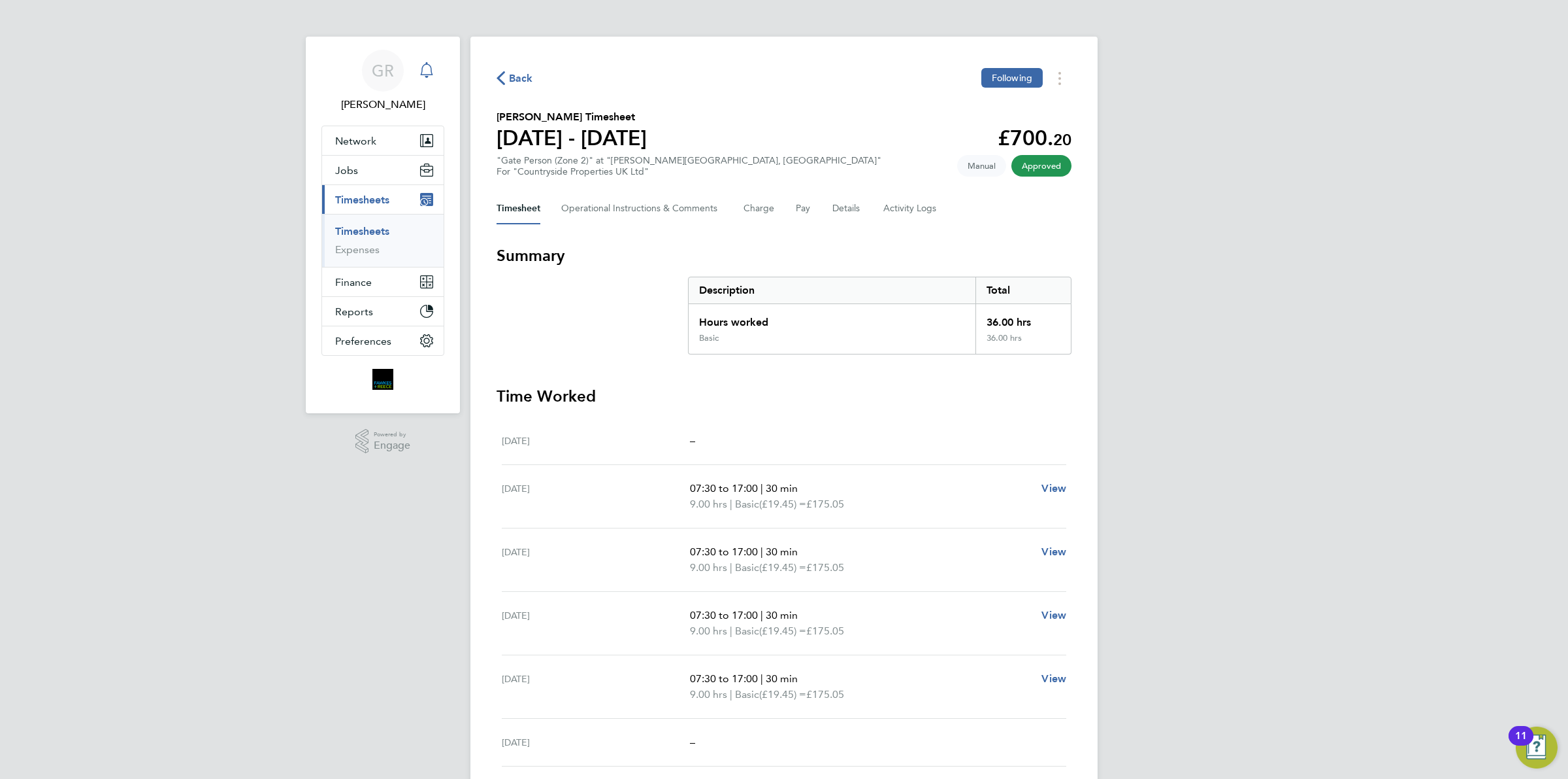
click at [422, 69] on icon "Main navigation" at bounding box center [426, 70] width 16 height 16
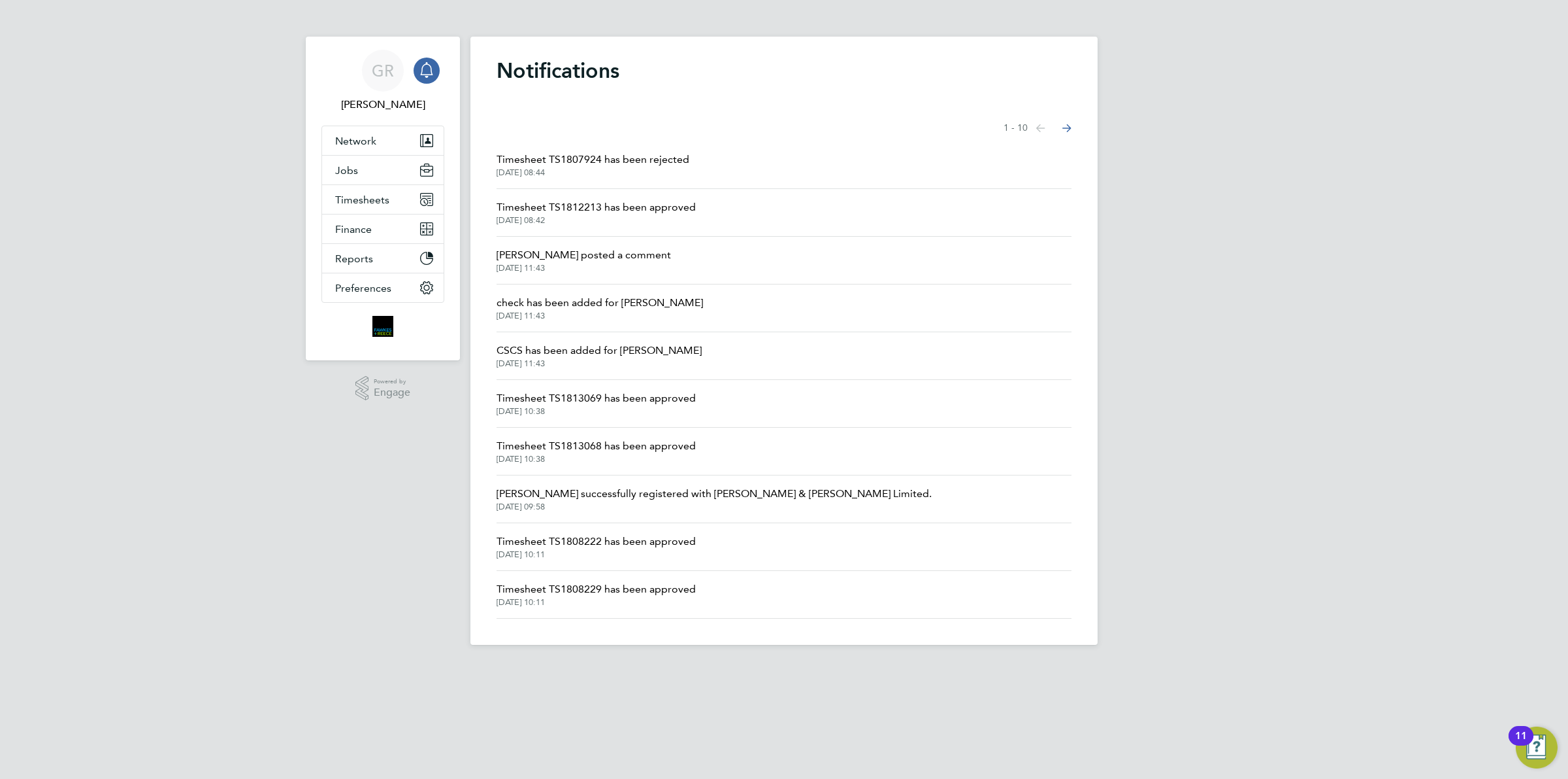
click at [551, 156] on span "Timesheet TS1807924 has been rejected" at bounding box center [592, 160] width 192 height 16
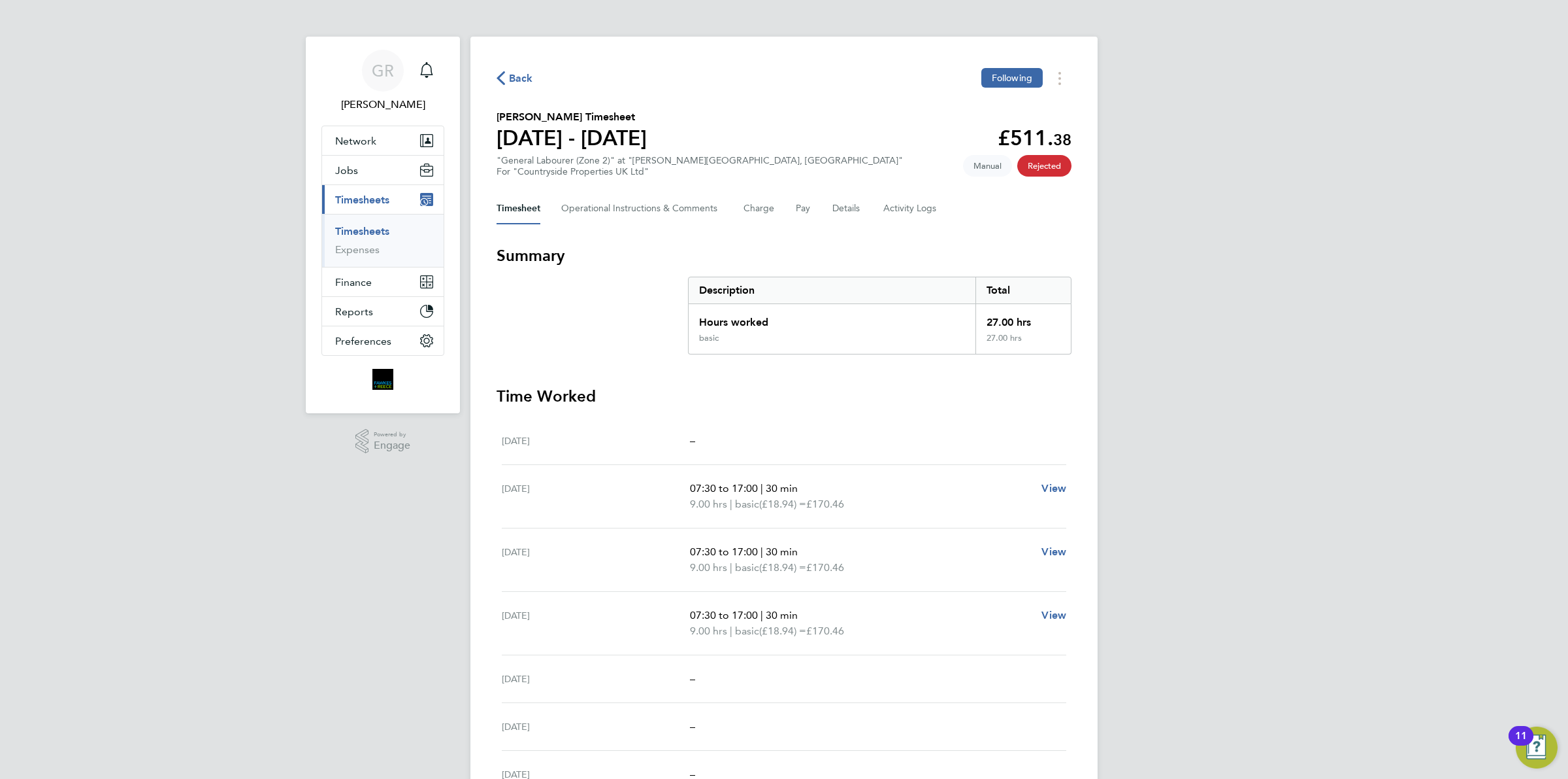
click at [521, 74] on span "Back" at bounding box center [521, 79] width 24 height 16
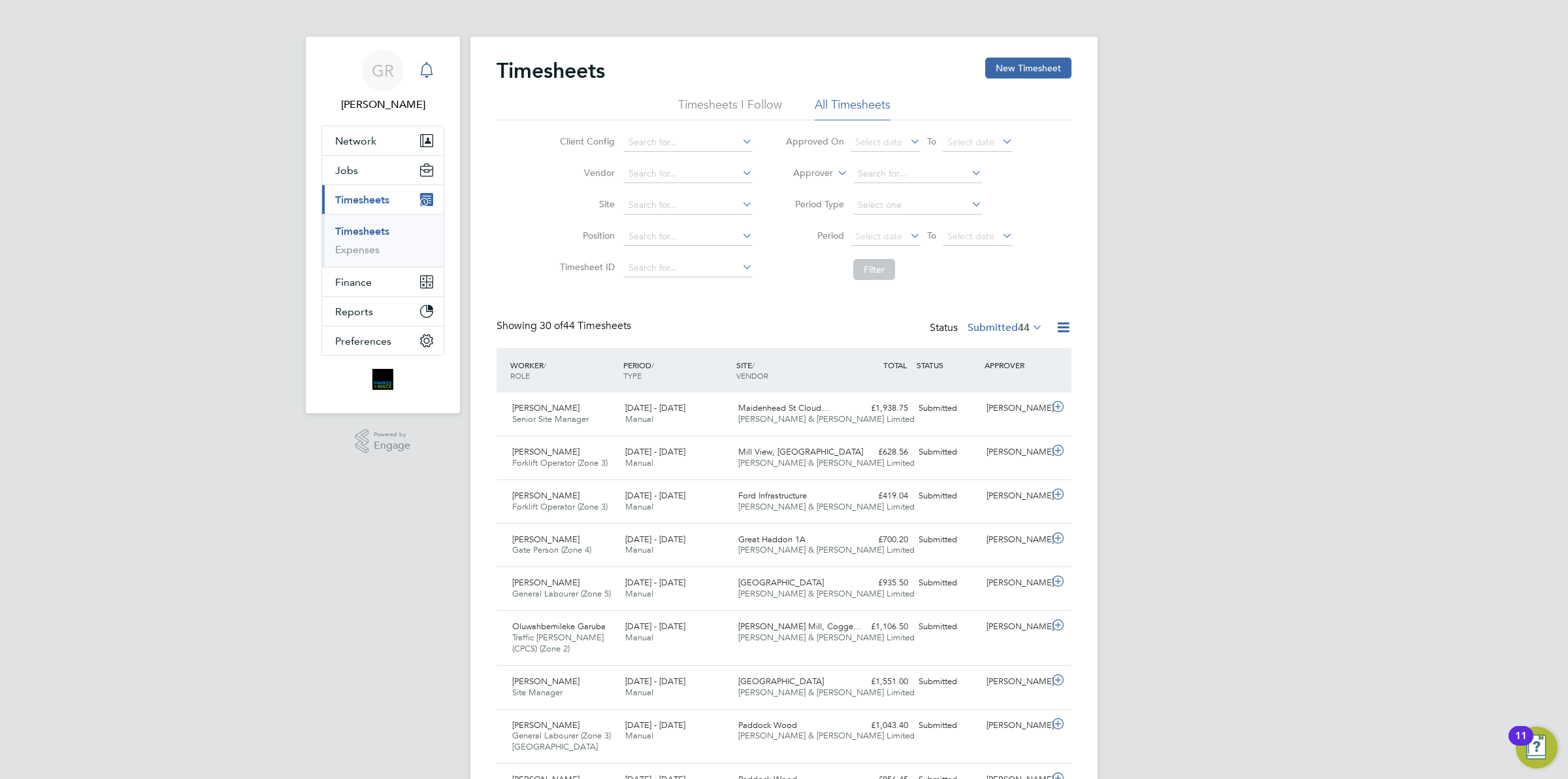
click at [426, 73] on icon "Main navigation" at bounding box center [426, 70] width 16 height 16
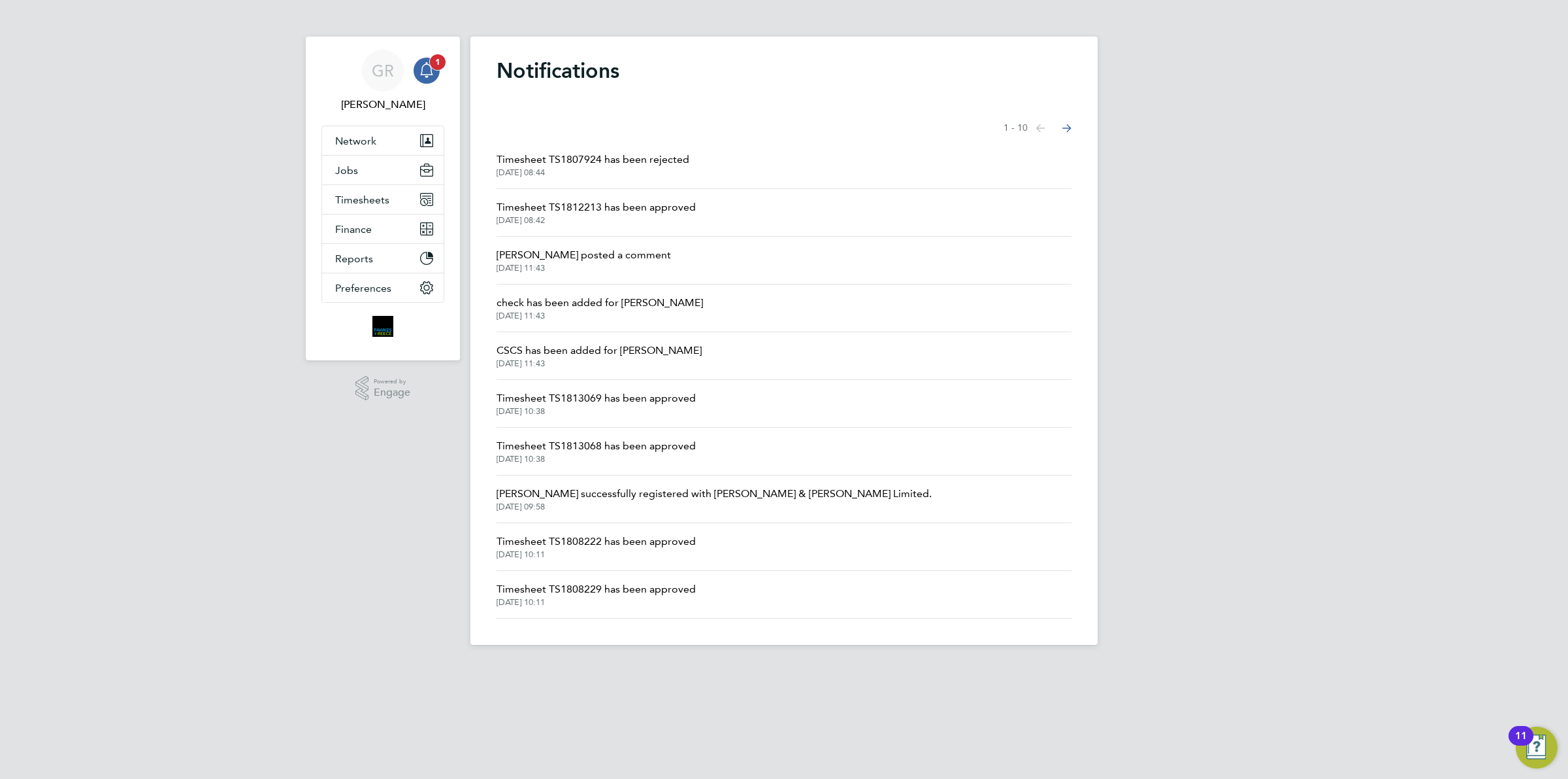
click at [422, 69] on icon "Main navigation" at bounding box center [426, 70] width 16 height 16
click at [447, 73] on app-nav-sections-wrapper "GR [PERSON_NAME] Notifications 1 Applications: Network Team Members Businesses …" at bounding box center [383, 198] width 154 height 324
click at [430, 67] on app-alerts-badge "1" at bounding box center [438, 62] width 17 height 18
click at [362, 178] on button "Jobs" at bounding box center [383, 170] width 122 height 29
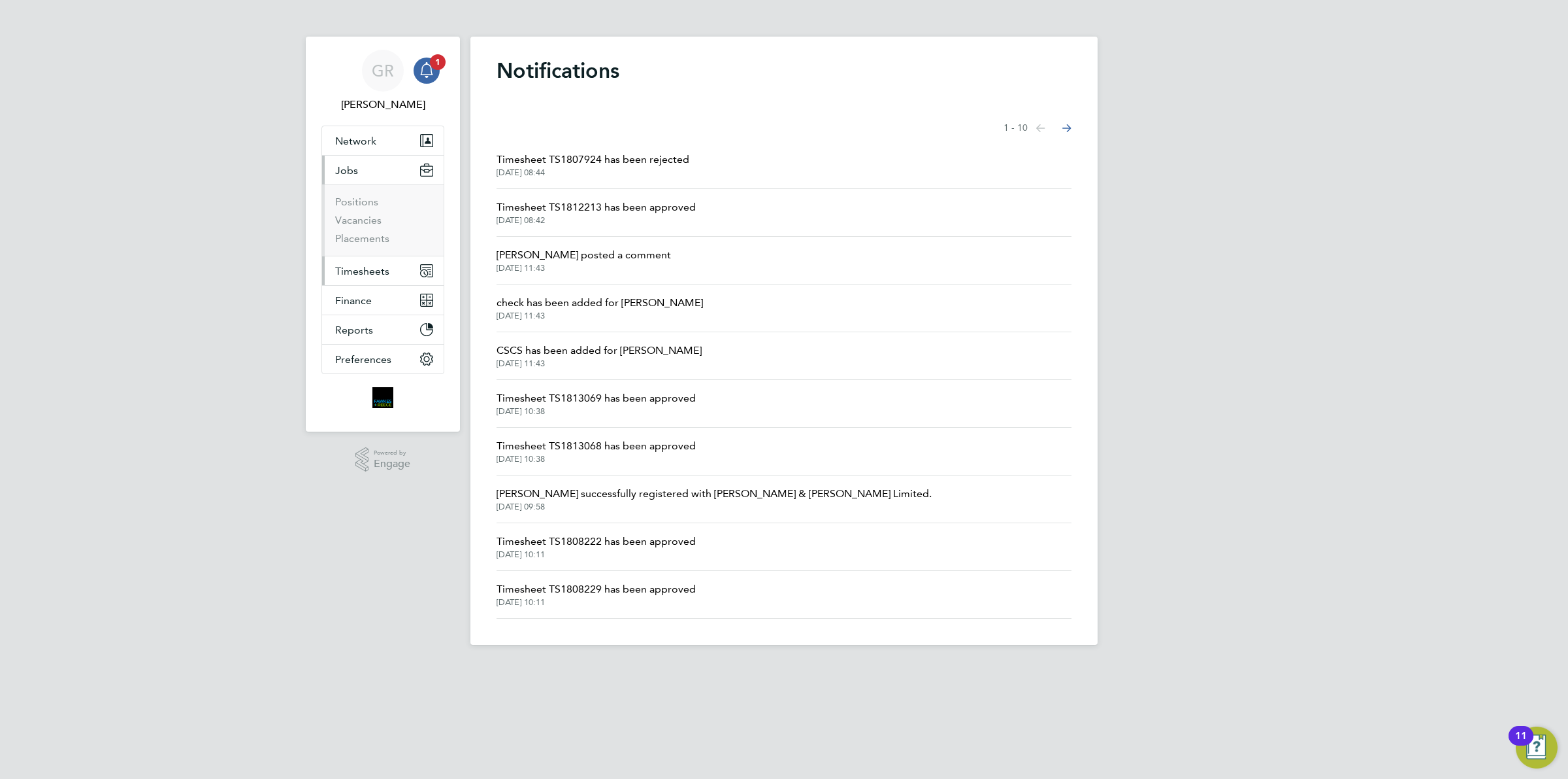
click at [358, 273] on span "Timesheets" at bounding box center [362, 271] width 55 height 12
click at [366, 228] on link "Timesheets" at bounding box center [362, 231] width 55 height 12
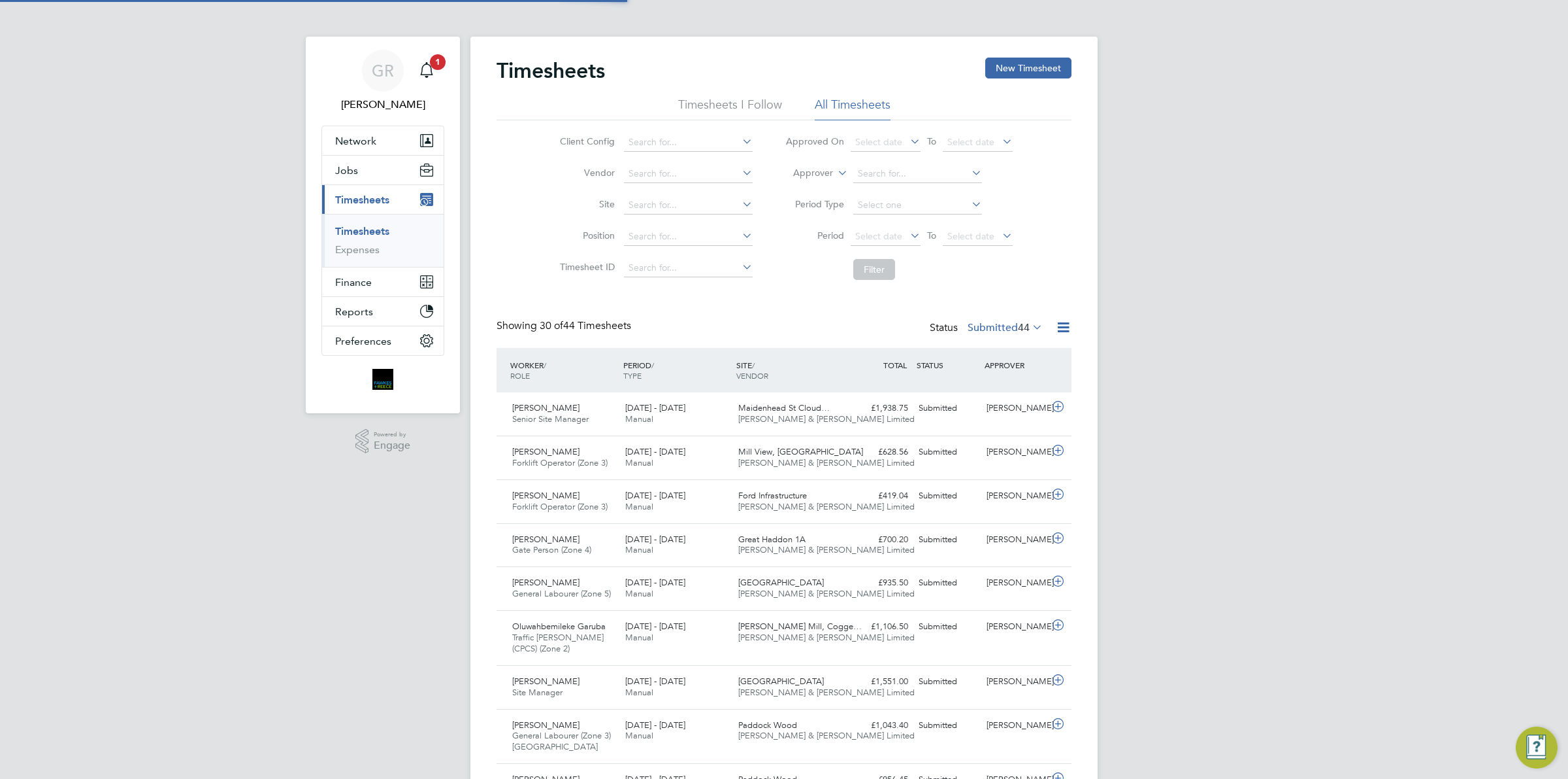
scroll to position [33, 113]
click at [1019, 75] on button "New Timesheet" at bounding box center [1028, 68] width 87 height 21
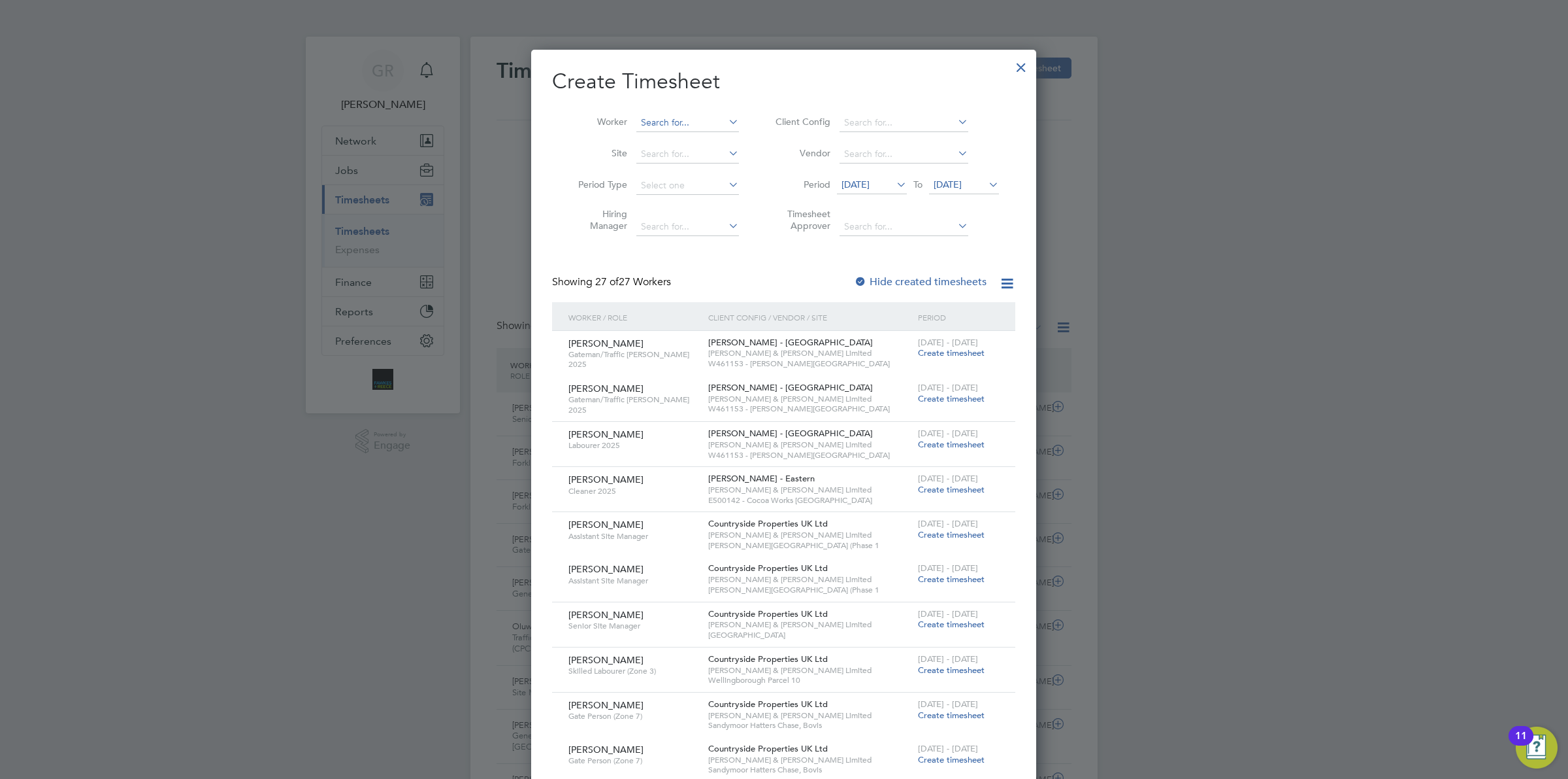
click at [669, 118] on input at bounding box center [688, 122] width 103 height 18
click at [676, 145] on li "[PERSON_NAME]" at bounding box center [697, 140] width 124 height 18
type input "[PERSON_NAME]"
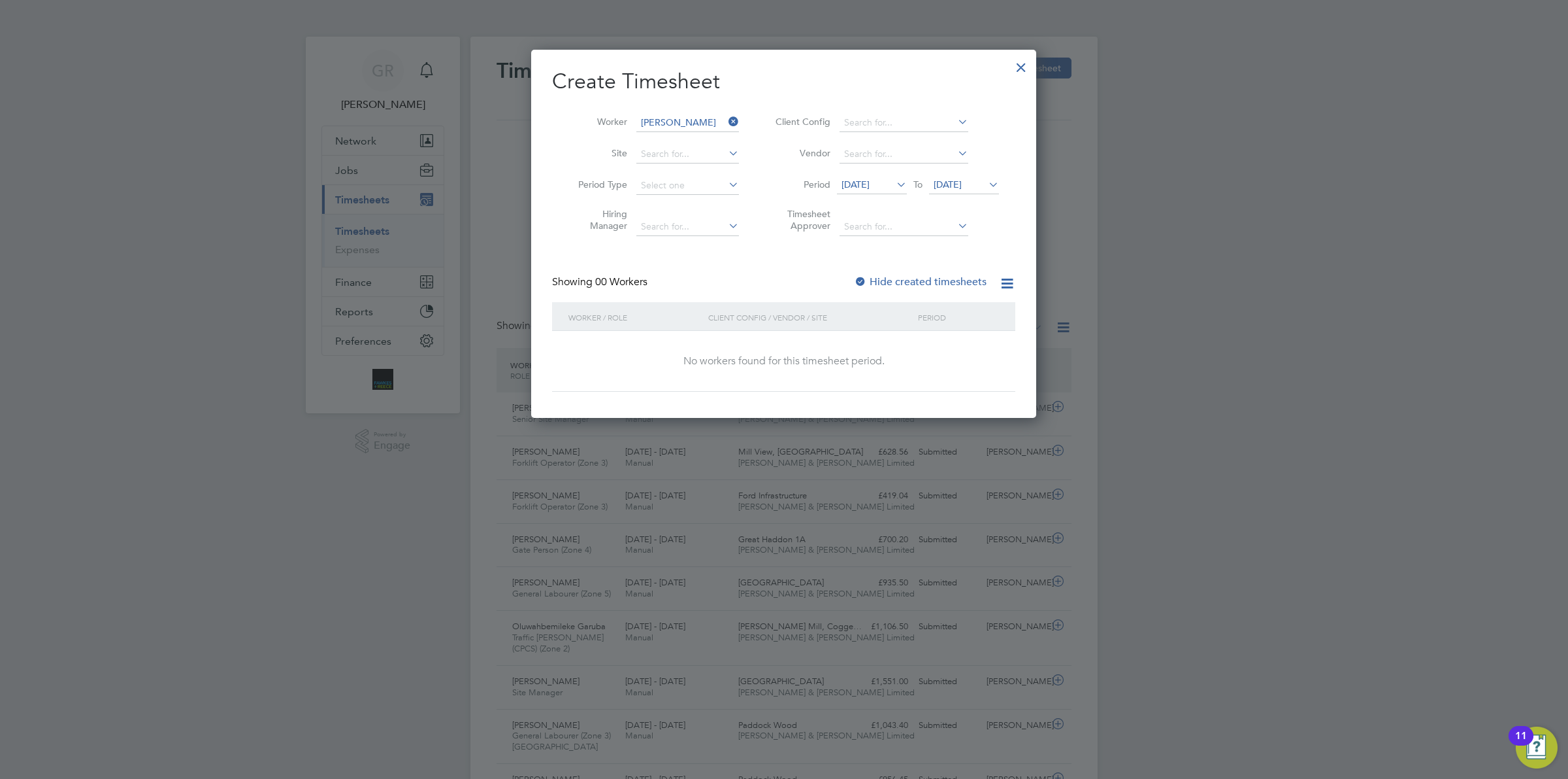
click at [849, 183] on span "[DATE]" at bounding box center [856, 184] width 28 height 12
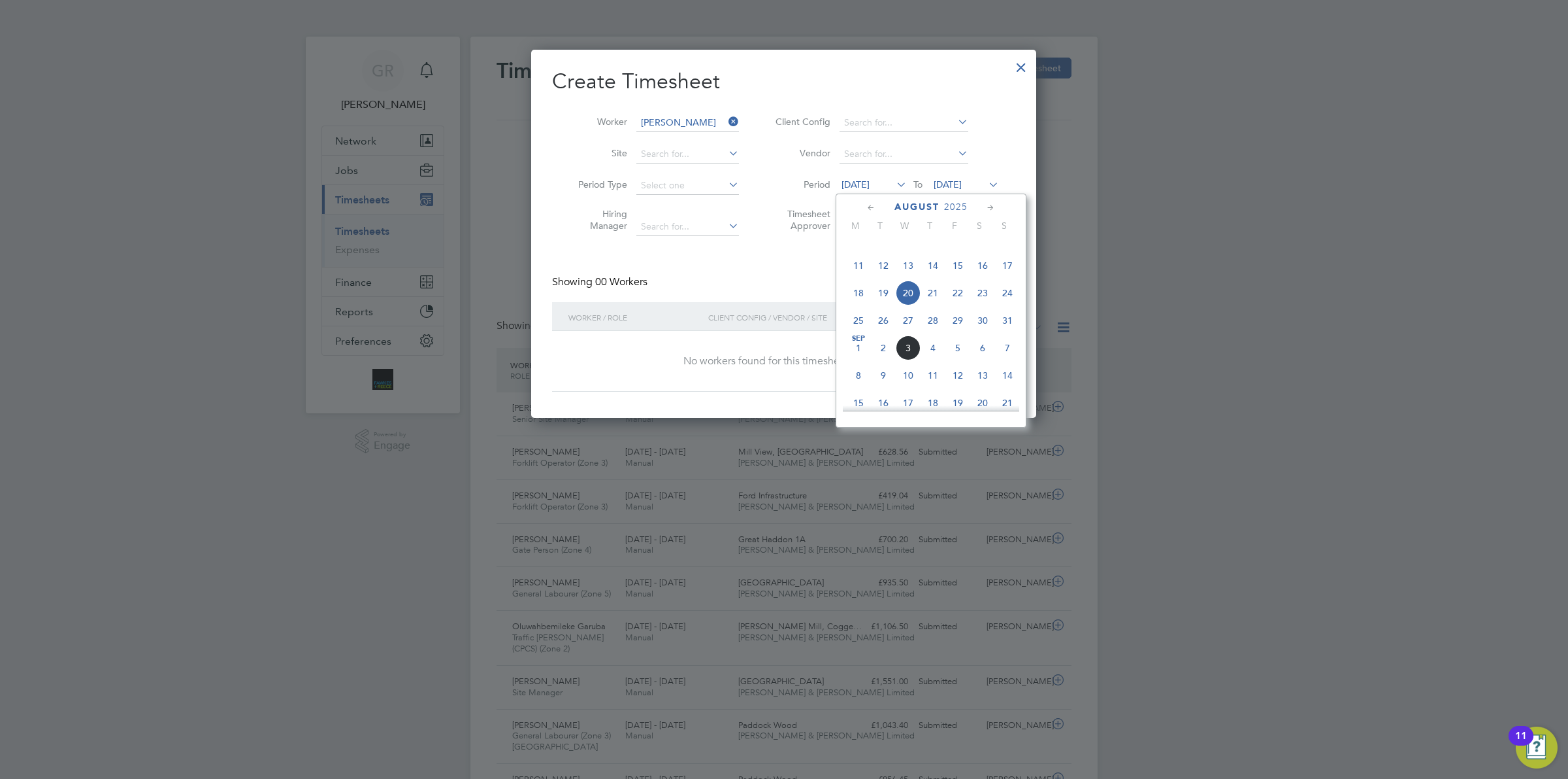
click at [860, 333] on span "25" at bounding box center [859, 320] width 25 height 25
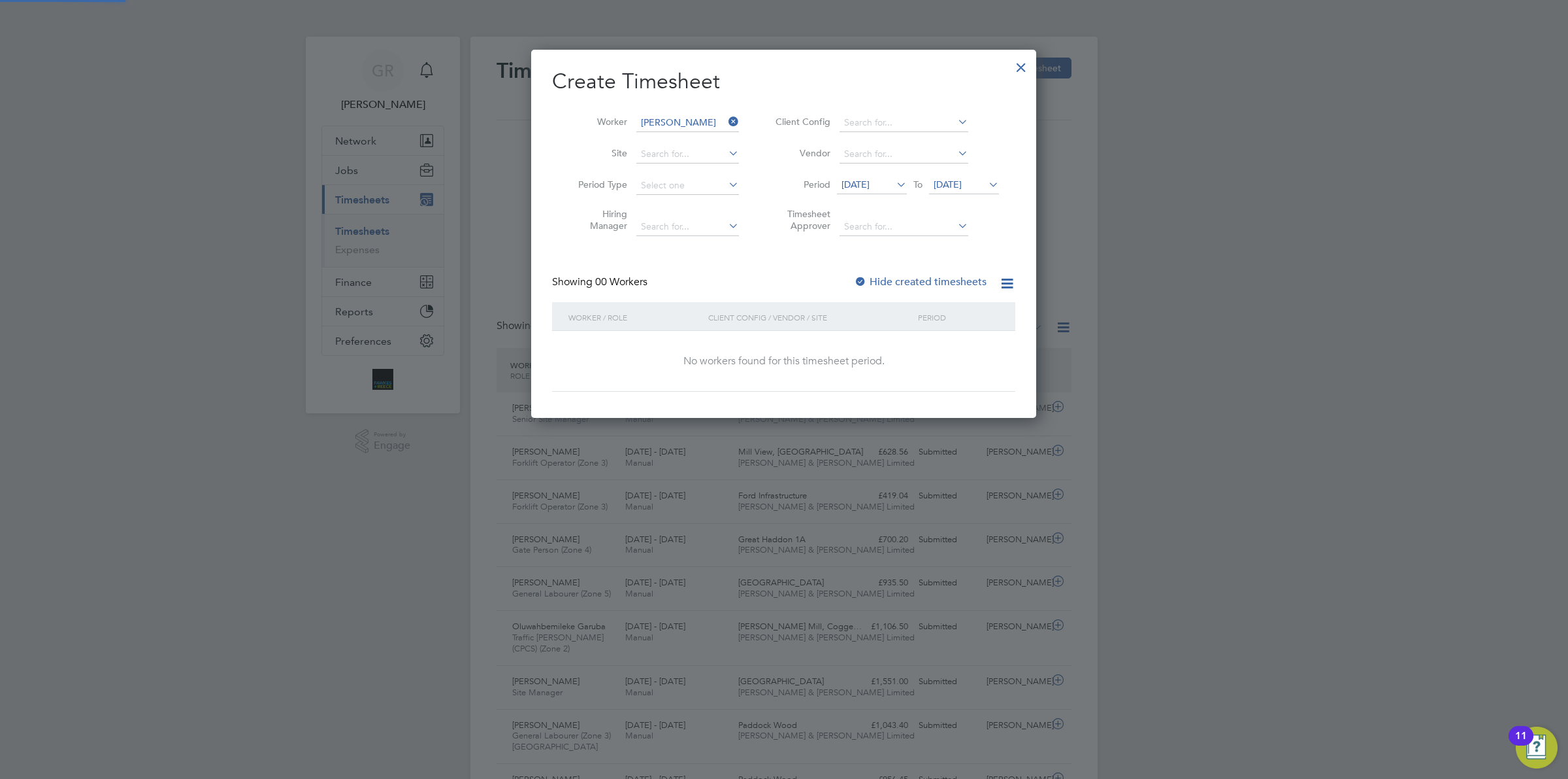
click at [977, 172] on li "Period [DATE] To [DATE]" at bounding box center [885, 186] width 260 height 31
click at [962, 179] on span "[DATE]" at bounding box center [948, 184] width 28 height 12
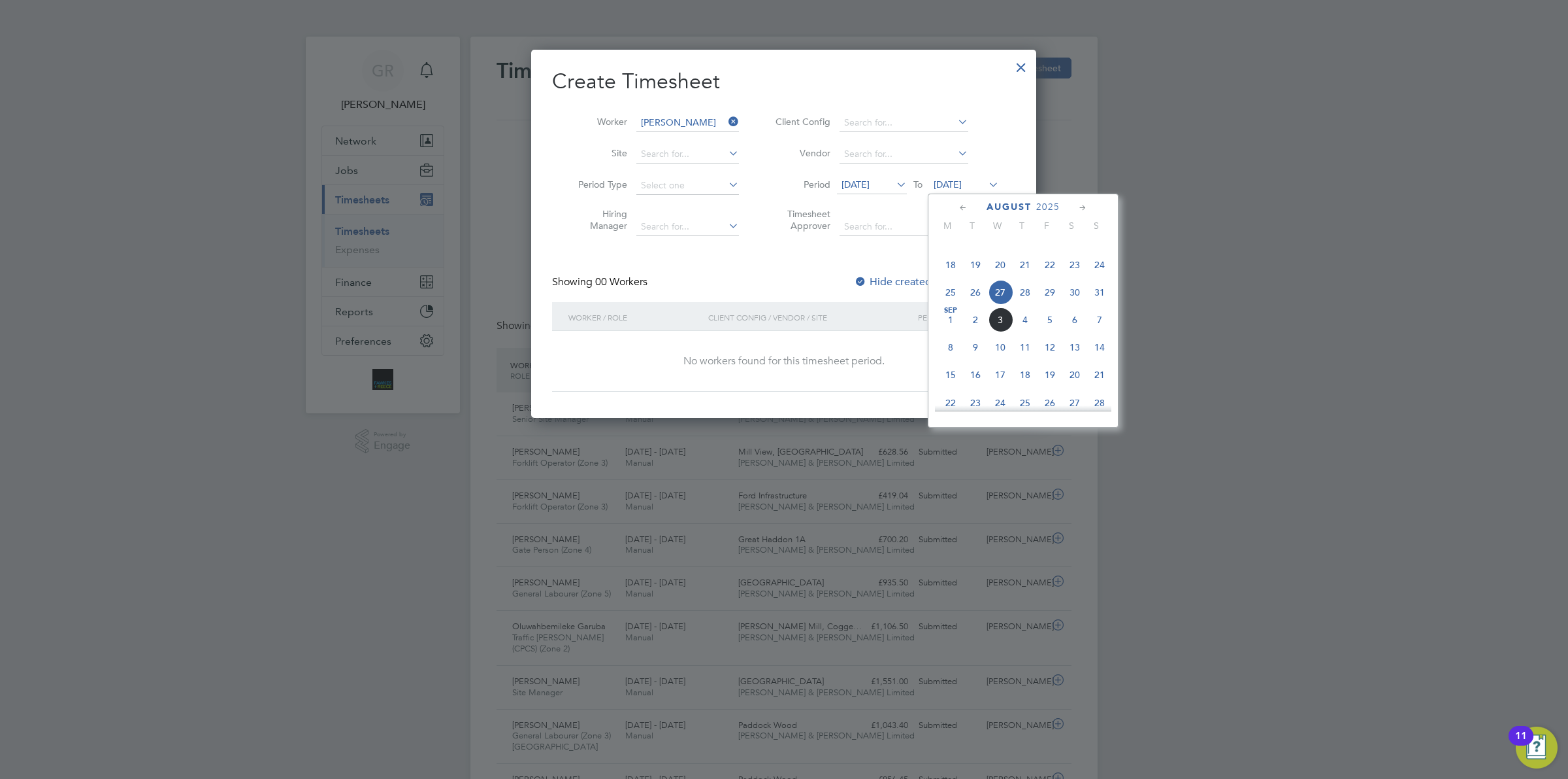
click at [1094, 305] on span "31" at bounding box center [1100, 292] width 25 height 25
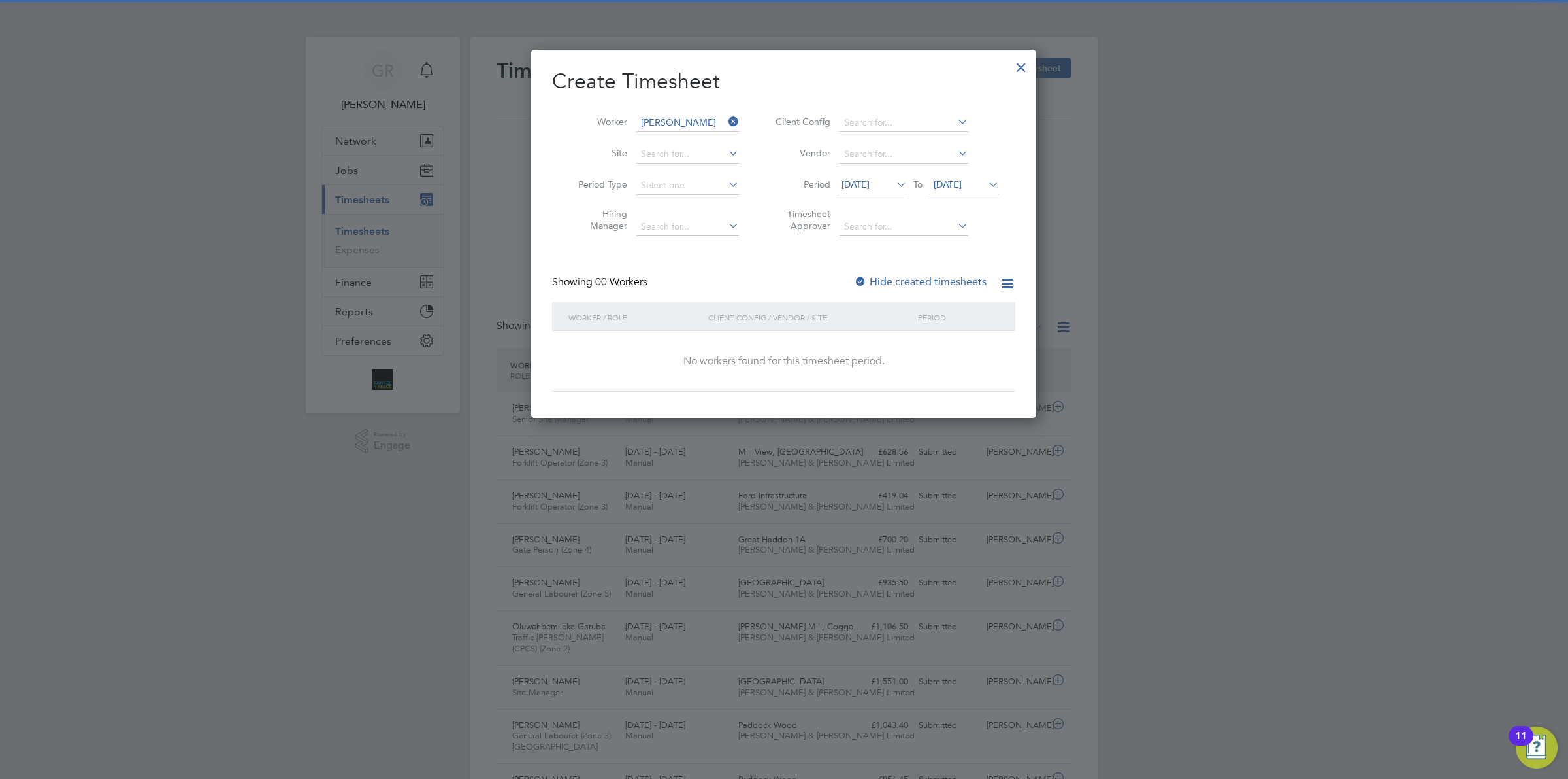
click at [931, 282] on label "Hide created timesheets" at bounding box center [920, 282] width 132 height 13
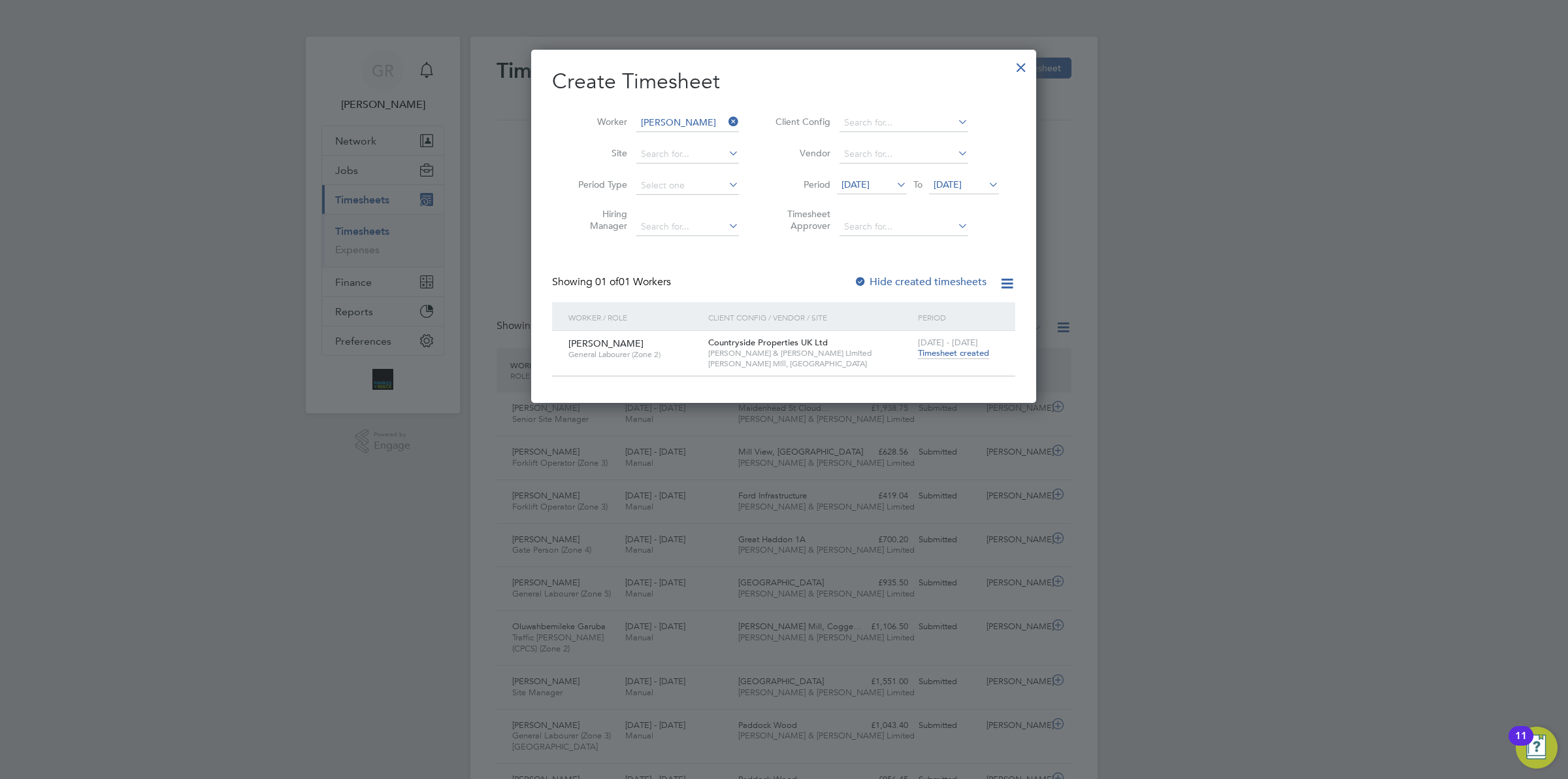
click at [940, 350] on span "Timesheet created" at bounding box center [953, 352] width 71 height 12
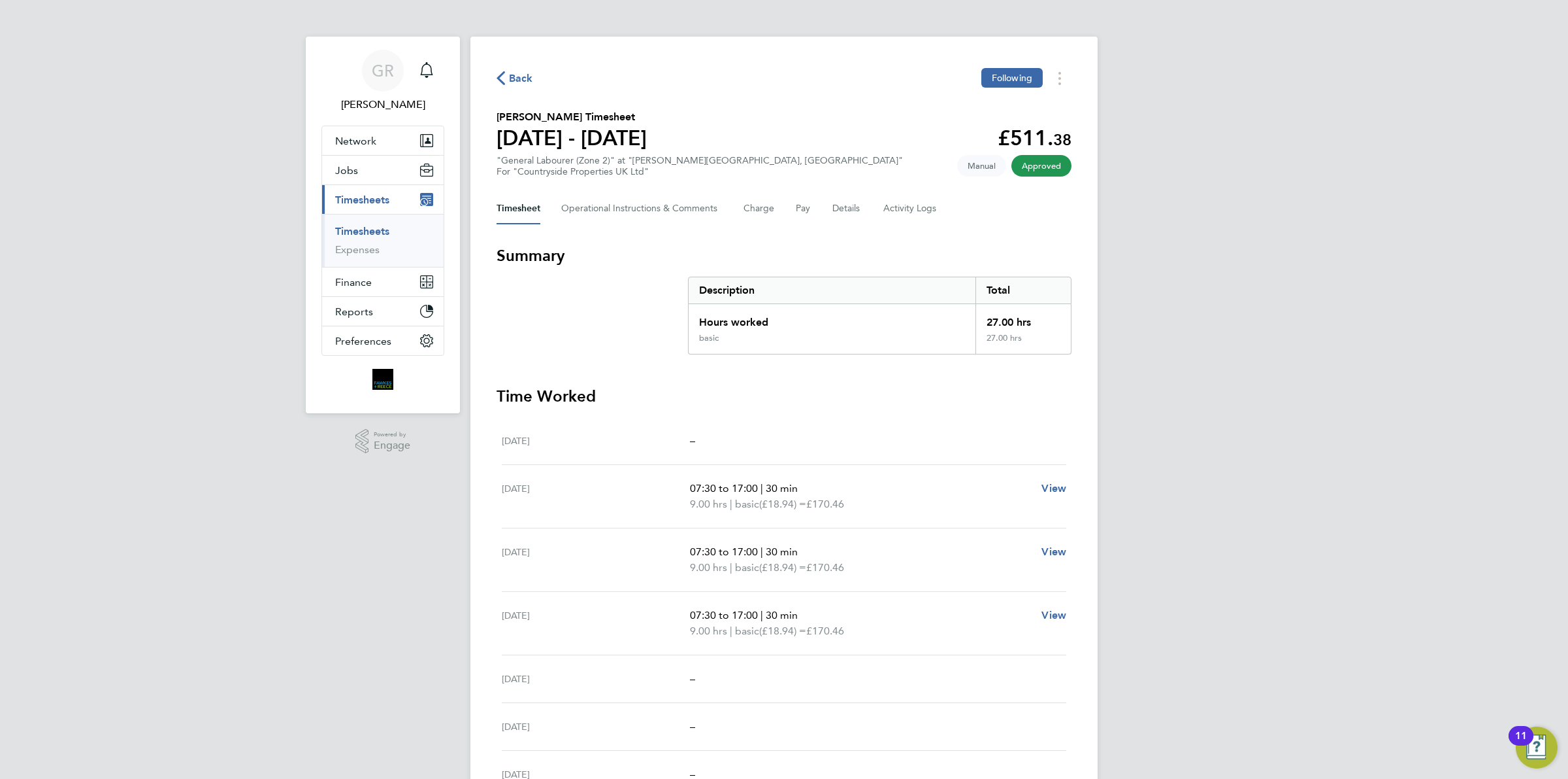
click at [521, 83] on span "Back" at bounding box center [521, 79] width 24 height 16
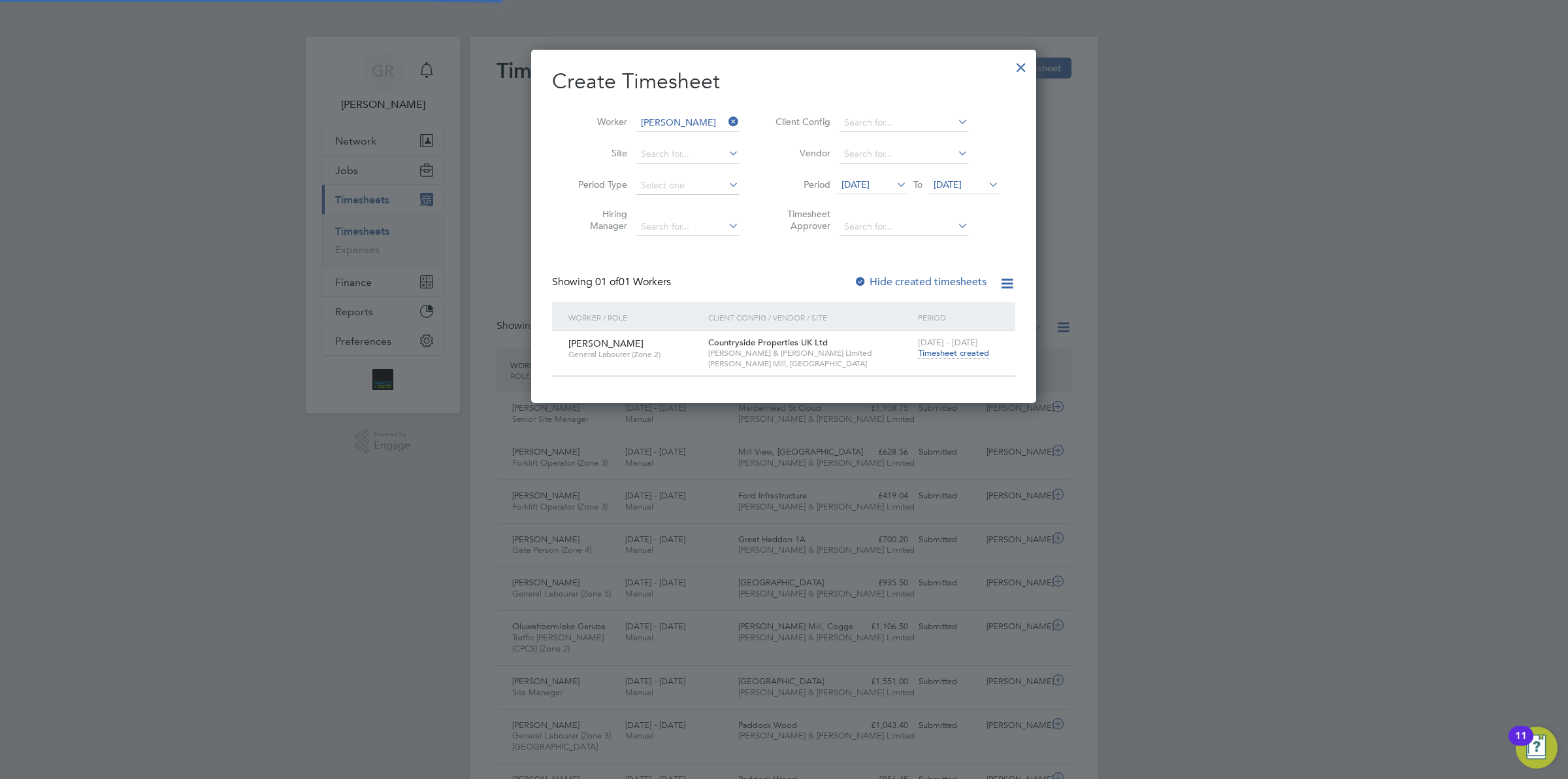
scroll to position [33, 113]
click at [726, 122] on icon at bounding box center [726, 121] width 0 height 18
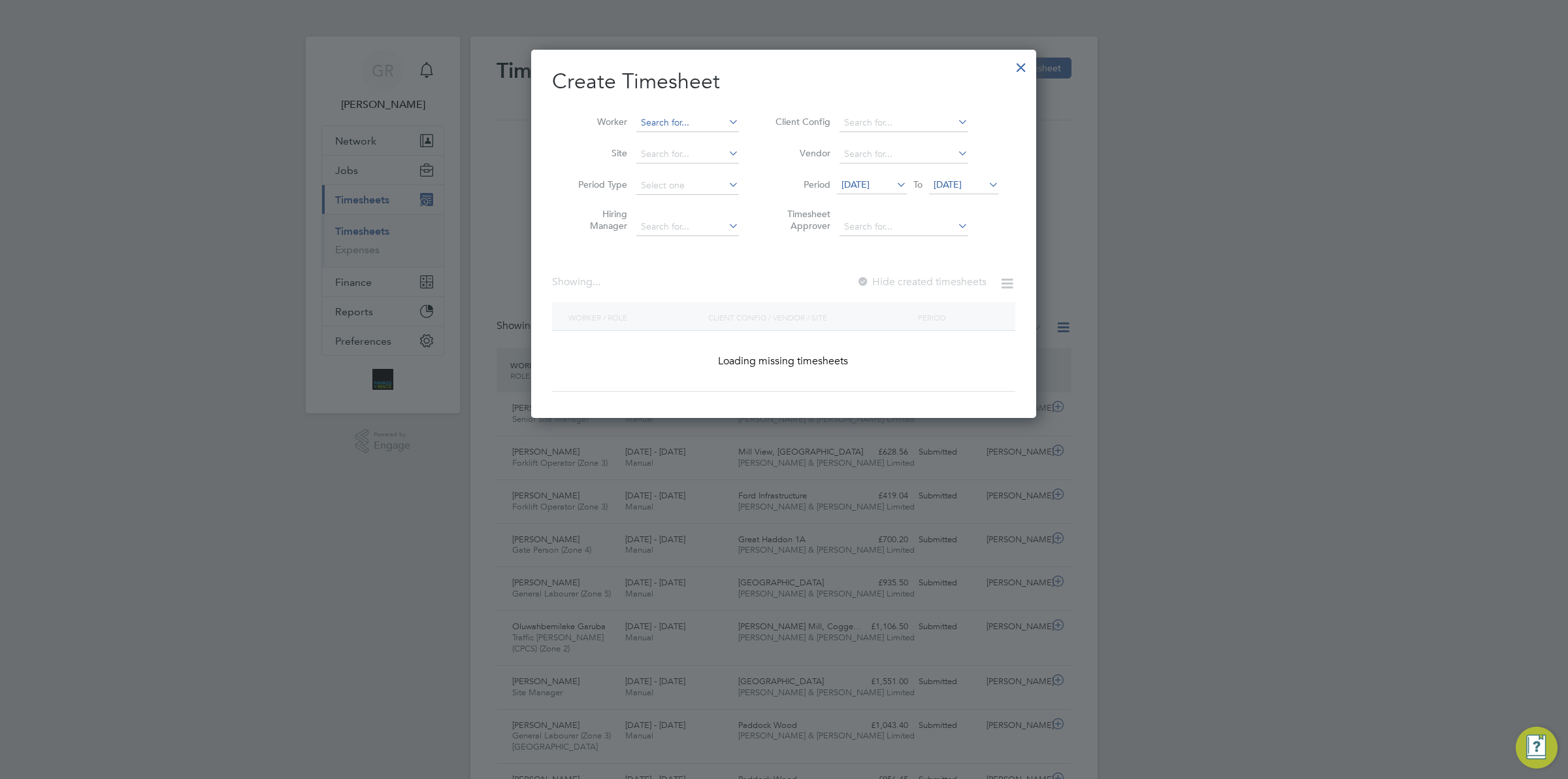
click at [673, 119] on input at bounding box center [688, 122] width 103 height 18
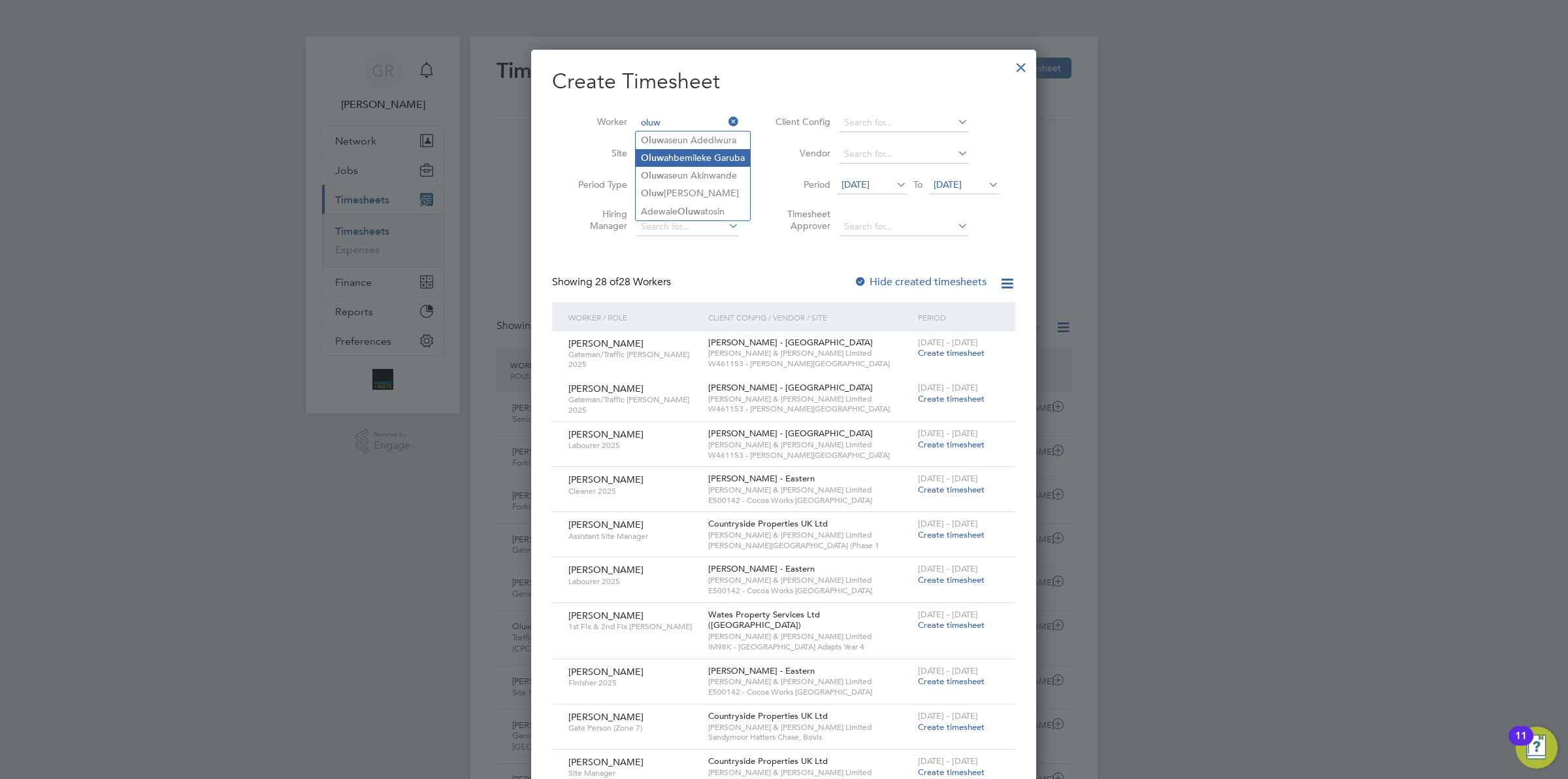
click at [715, 158] on li "Oluw ahbemileke Garuba" at bounding box center [693, 158] width 115 height 18
type input "Oluwahbemileke Garuba"
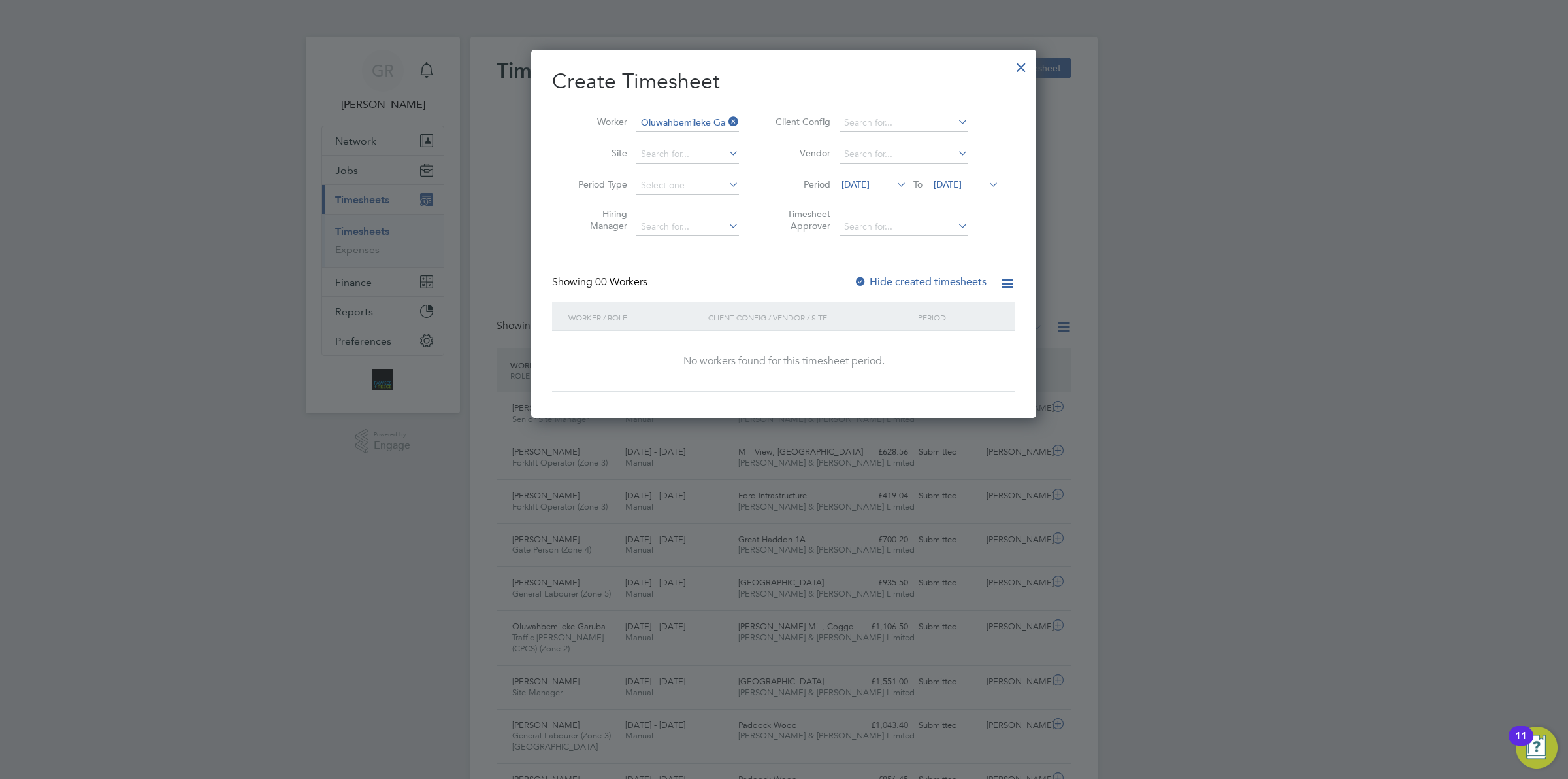
click at [870, 185] on span "[DATE]" at bounding box center [856, 184] width 28 height 12
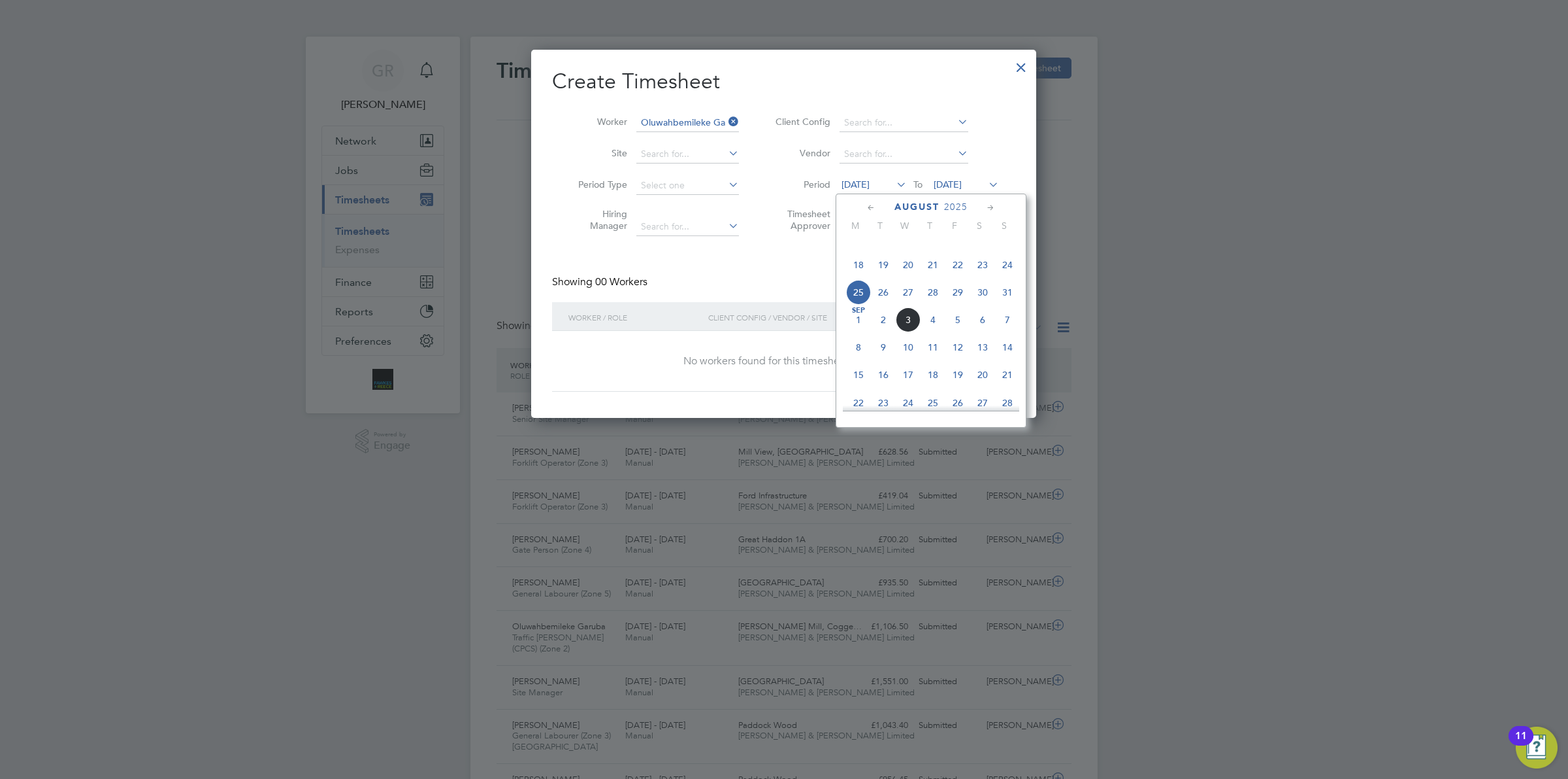
click at [851, 305] on span "25" at bounding box center [859, 292] width 25 height 25
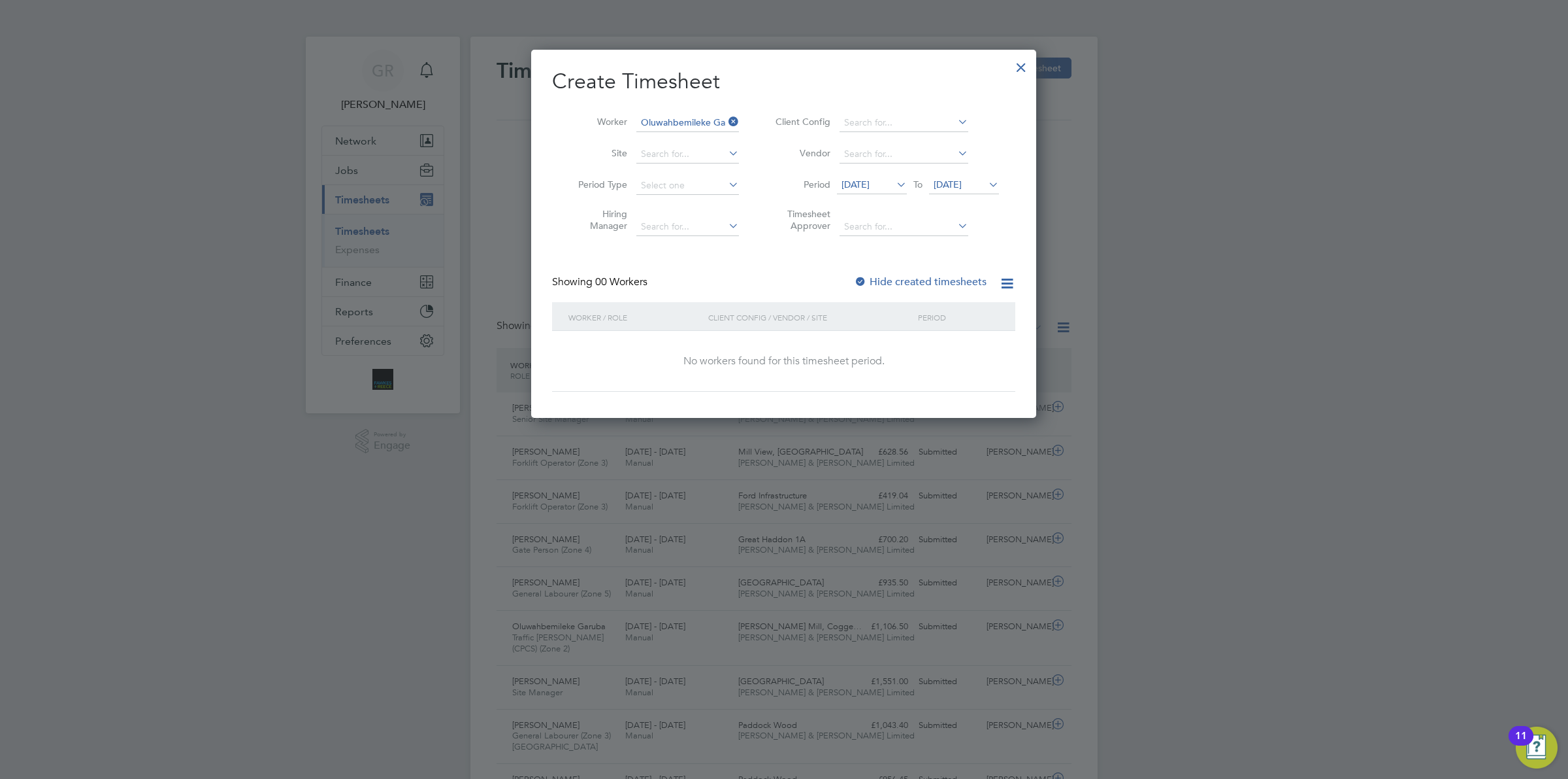
click at [952, 282] on label "Hide created timesheets" at bounding box center [920, 282] width 132 height 13
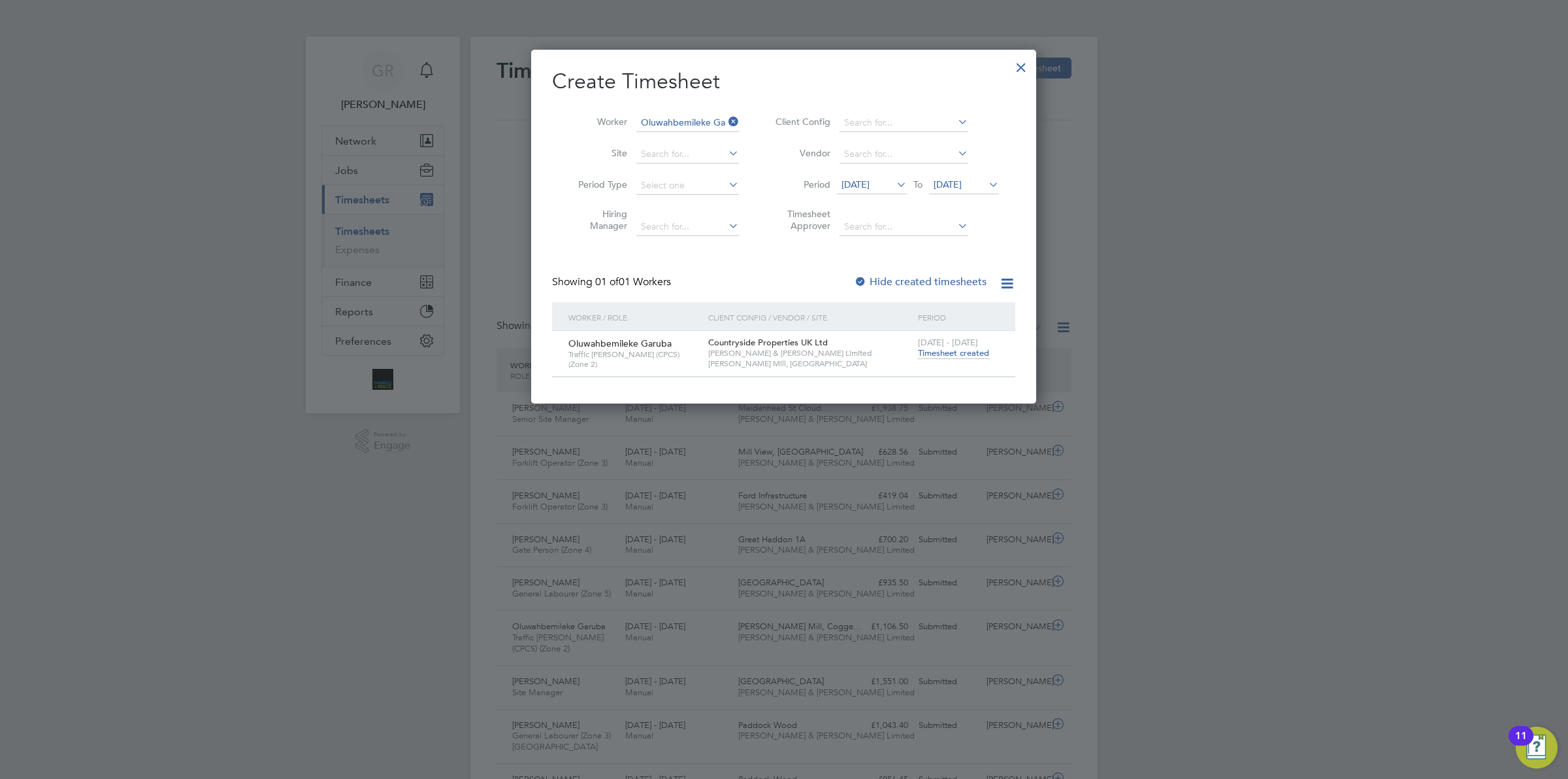
click at [962, 355] on span "Timesheet created" at bounding box center [953, 352] width 71 height 12
